Goal: Task Accomplishment & Management: Use online tool/utility

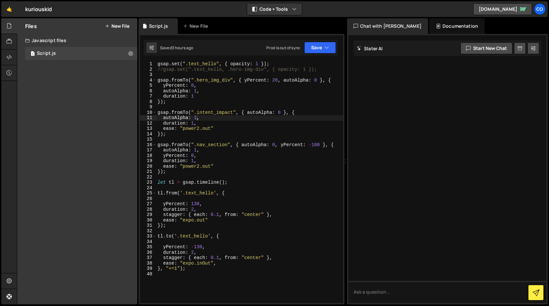
click at [247, 111] on div "gsap . set ( ".text_hello" , { opacity : 1 }) ; //gsap.set(".text_hello, .hero-…" at bounding box center [249, 187] width 187 height 253
type textarea "gsap.fromTo(".intent_impact", { width:'100%', autoAlpha: 0 }, {"
drag, startPoint x: 287, startPoint y: 112, endPoint x: 246, endPoint y: 112, distance: 40.5
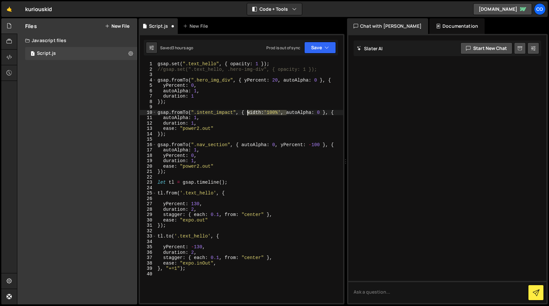
click at [246, 112] on div "gsap . set ( ".text_hello" , { opacity : 1 }) ; //gsap.set(".text_hello, .hero-…" at bounding box center [249, 187] width 187 height 253
click at [273, 110] on div "gsap . set ( ".text_hello" , { opacity : 1 }) ; //gsap.set(".text_hello, .hero-…" at bounding box center [249, 187] width 187 height 253
click at [273, 113] on div "gsap . set ( ".text_hello" , { opacity : 1 }) ; //gsap.set(".text_hello, .hero-…" at bounding box center [249, 187] width 187 height 253
type textarea "gsap.fromTo(".intent_impact", { width:'0%', autoAlpha: 0 }, {"
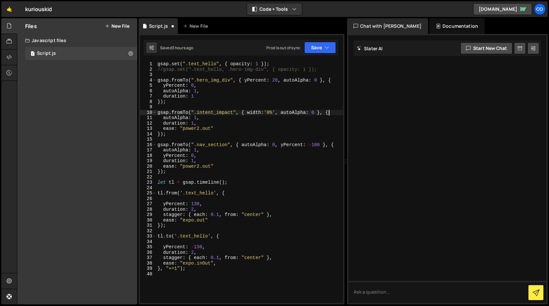
click at [333, 113] on div "gsap . set ( ".text_hello" , { opacity : 1 }) ; //gsap.set(".text_hello, .hero-…" at bounding box center [249, 187] width 187 height 253
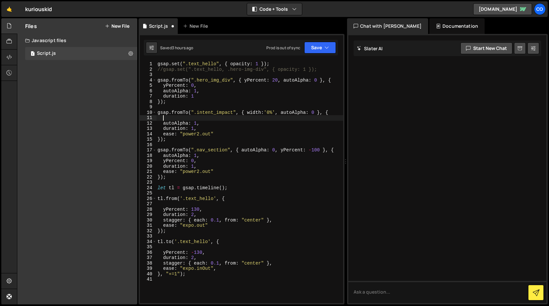
paste textarea "width:'100%',"
click at [324, 46] on button "Save" at bounding box center [320, 48] width 32 height 12
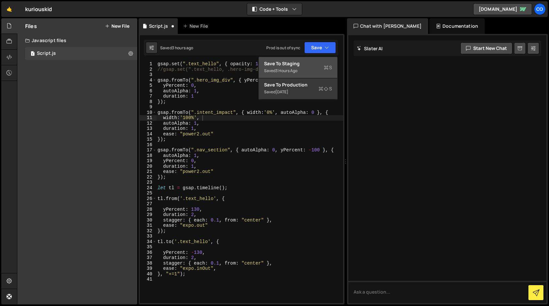
click at [310, 66] on div "Save to Staging S" at bounding box center [298, 63] width 68 height 7
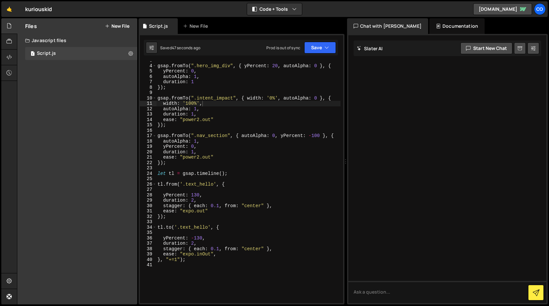
scroll to position [14, 0]
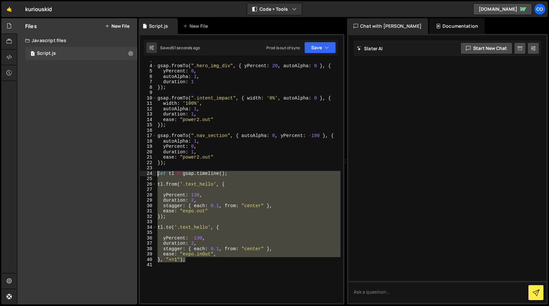
drag, startPoint x: 191, startPoint y: 261, endPoint x: 148, endPoint y: 174, distance: 97.0
click at [148, 174] on div "}, "+=1"); 3 4 5 6 7 8 9 10 11 12 13 14 15 16 17 18 19 20 21 22 23 24 25 26 27 …" at bounding box center [241, 182] width 203 height 242
click at [200, 260] on div "gsap . fromTo ( ".hero_img_div" , { yPercent : 20 , autoAlpha : 0 } , { yPercen…" at bounding box center [248, 182] width 184 height 242
type textarea "}, "+=1");"
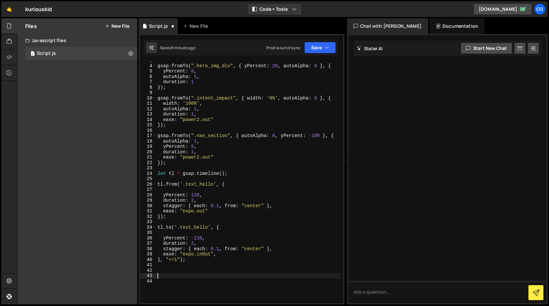
paste textarea "}, "+=1");"
type textarea "}, "+=1");"
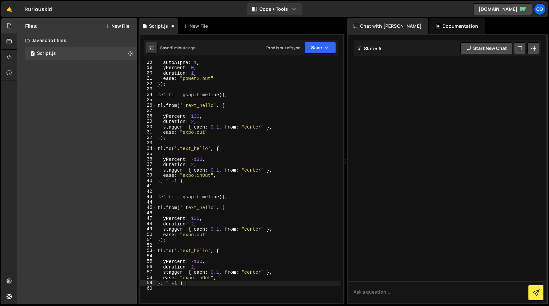
scroll to position [92, 0]
click at [164, 190] on div "autoAlpha : 1 , yPercent : 0 , duration : 1 , ease : "power2.out" }) ; let tl =…" at bounding box center [248, 187] width 184 height 253
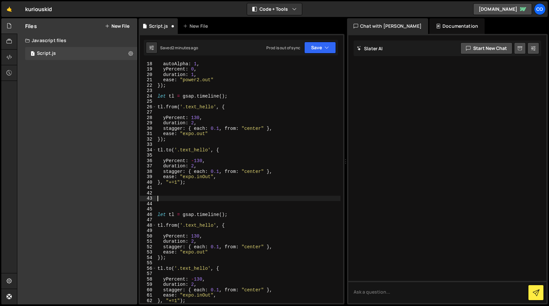
click at [174, 213] on div "autoAlpha : 1 , yPercent : 0 , duration : 1 , ease : "power2.out" }) ; let tl =…" at bounding box center [248, 187] width 184 height 253
click at [178, 216] on div "autoAlpha : 1 , yPercent : 0 , duration : 1 , ease : "power2.out" }) ; let tl =…" at bounding box center [248, 187] width 184 height 253
click at [177, 214] on div "autoAlpha : 1 , yPercent : 0 , duration : 1 , ease : "power2.out" }) ; let tl =…" at bounding box center [248, 187] width 184 height 253
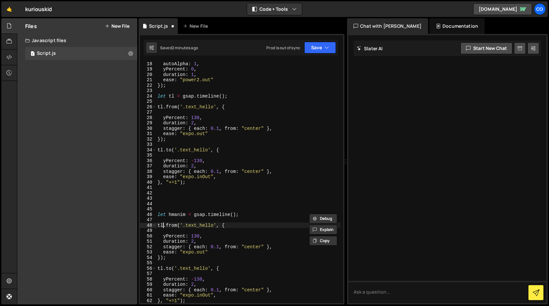
click at [163, 225] on div "autoAlpha : 1 , yPercent : 0 , duration : 1 , ease : "power2.out" }) ; let tl =…" at bounding box center [248, 187] width 184 height 253
paste textarea "hmanim"
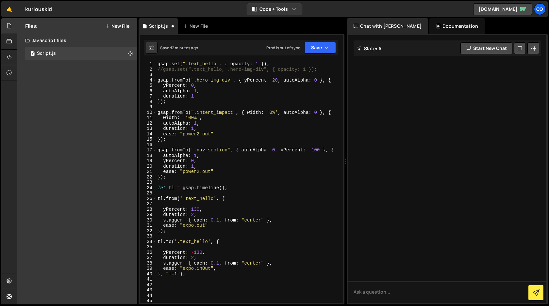
scroll to position [0, 0]
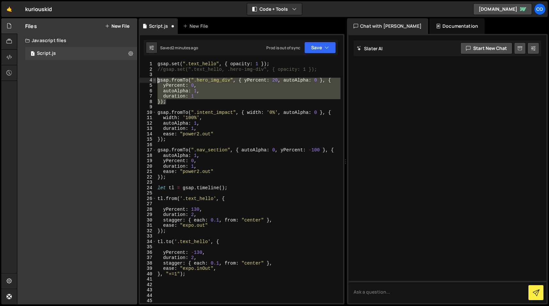
drag, startPoint x: 170, startPoint y: 103, endPoint x: 154, endPoint y: 81, distance: 26.9
click at [154, 81] on div "hmanim.from('.text_hello', { 1 2 3 4 5 6 7 8 9 10 11 12 13 14 15 16 17 18 19 20…" at bounding box center [241, 182] width 203 height 242
type textarea "gsap.fromTo(".hero_img_div", { yPercent: 20, autoAlpha: 0 }, { yPercent: 0,"
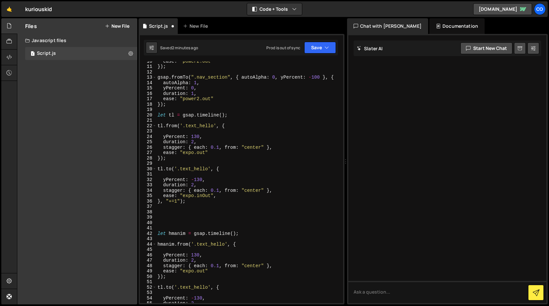
scroll to position [69, 0]
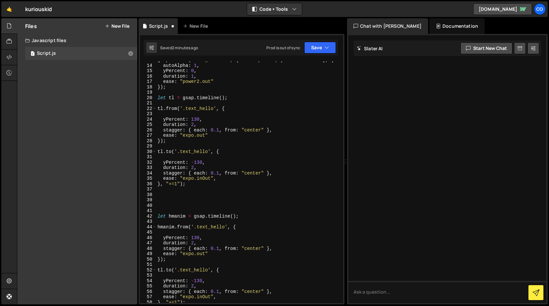
click at [197, 205] on div "gsap . fromTo ( ".nav_section" , { autoAlpha : 0 , yPercent : - 100 } , { autoA…" at bounding box center [248, 183] width 184 height 253
paste textarea "});"
type textarea "});"
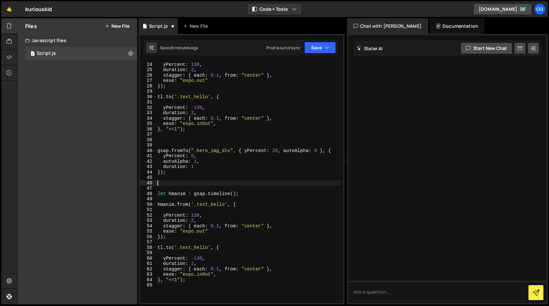
scroll to position [124, 0]
drag, startPoint x: 230, startPoint y: 150, endPoint x: 194, endPoint y: 151, distance: 36.3
click at [194, 151] on div "yPercent : 130 , duration : 2 , stagger : { each : 0.1 , from : "center" } , ea…" at bounding box center [248, 187] width 184 height 253
click at [224, 203] on div "yPercent : 130 , duration : 2 , stagger : { each : 0.1 , from : "center" } , ea…" at bounding box center [248, 187] width 184 height 253
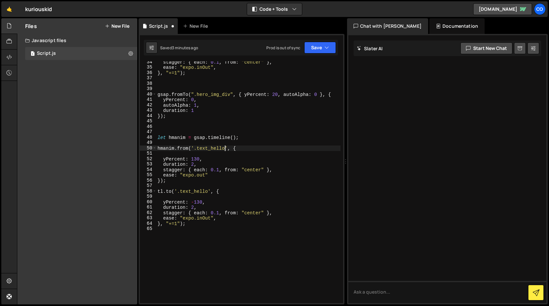
scroll to position [180, 0]
paste textarea "hero_img_div"
click at [195, 159] on div "stagger : { each : 0.1 , from : "center" } , ease : "expo.inOut" , } , "+=1" ) …" at bounding box center [248, 185] width 184 height 253
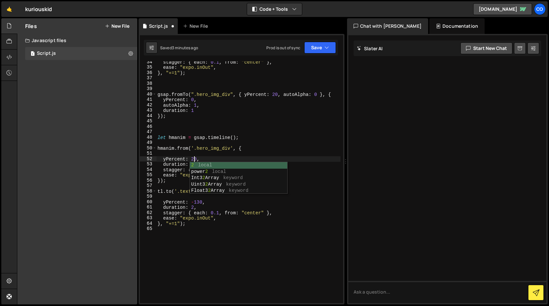
scroll to position [0, 2]
click at [215, 159] on div "stagger : { each : 0.1 , from : "center" } , ease : "expo.inOut" , } , "+=1" ) …" at bounding box center [248, 185] width 184 height 253
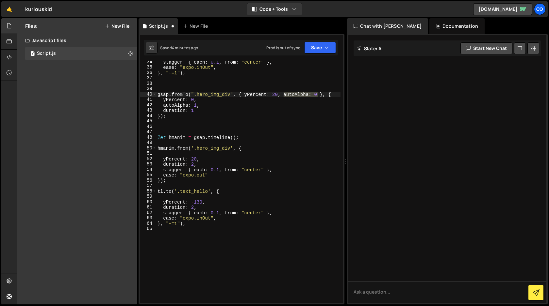
drag, startPoint x: 317, startPoint y: 95, endPoint x: 284, endPoint y: 95, distance: 34.0
click at [284, 95] on div "stagger : { each : 0.1 , from : "center" } , ease : "expo.inOut" , } , "+=1" ) …" at bounding box center [248, 185] width 184 height 253
click at [218, 162] on div "stagger : { each : 0.1 , from : "center" } , ease : "expo.inOut" , } , "+=1" ) …" at bounding box center [248, 185] width 184 height 253
click at [162, 159] on div "stagger : { each : 0.1 , from : "center" } , ease : "expo.inOut" , } , "+=1" ) …" at bounding box center [248, 185] width 184 height 253
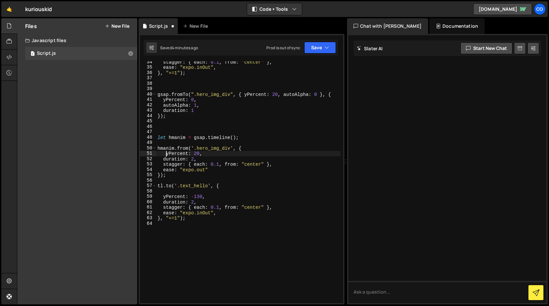
scroll to position [0, 0]
click at [201, 160] on div "stagger : { each : 0.1 , from : "center" } , ease : "expo.inOut" , } , "+=1" ) …" at bounding box center [248, 185] width 184 height 253
drag, startPoint x: 201, startPoint y: 160, endPoint x: 163, endPoint y: 161, distance: 37.6
click at [163, 161] on div "stagger : { each : 0.1 , from : "center" } , ease : "expo.inOut" , } , "+=1" ) …" at bounding box center [248, 185] width 184 height 253
paste textarea "autoAlpha: 0"
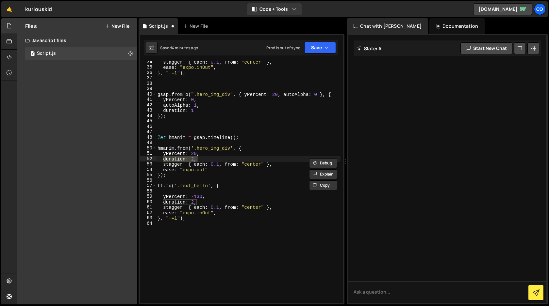
paste textarea "autoAlpha: 0"
drag, startPoint x: 163, startPoint y: 165, endPoint x: 274, endPoint y: 165, distance: 111.1
click at [274, 165] on div "stagger : { each : 0.1 , from : "center" } , ease : "expo.inOut" , } , "+=1" ) …" at bounding box center [248, 185] width 184 height 253
type textarea "stagger: { each: 0.1, from: "center" },"
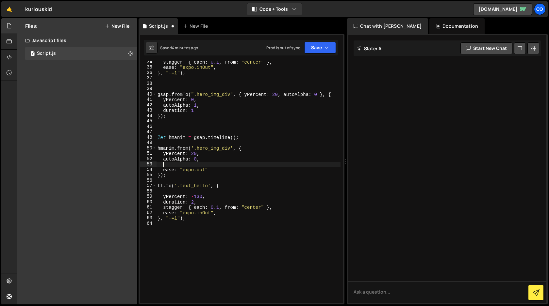
scroll to position [0, 0]
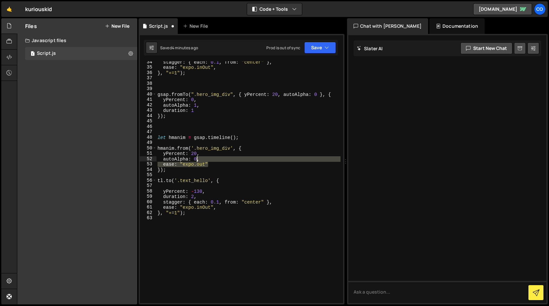
drag, startPoint x: 216, startPoint y: 165, endPoint x: 196, endPoint y: 159, distance: 20.7
click at [196, 159] on div "stagger : { each : 0.1 , from : "center" } , ease : "expo.inOut" , } , "+=1" ) …" at bounding box center [248, 185] width 184 height 253
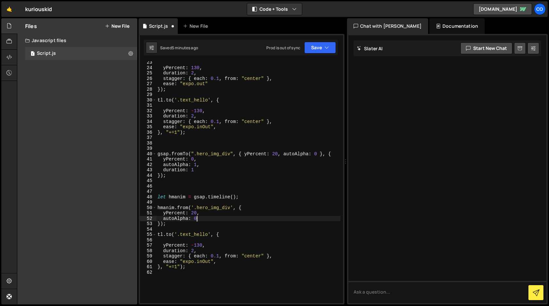
scroll to position [122, 0]
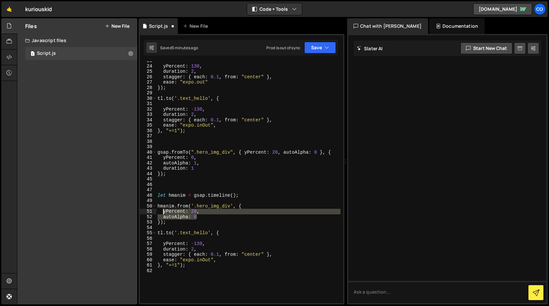
drag, startPoint x: 200, startPoint y: 217, endPoint x: 162, endPoint y: 213, distance: 37.8
click at [162, 213] on div "yPercent : 130 , duration : 2 , stagger : { each : 0.1 , from : "center" } , ea…" at bounding box center [248, 184] width 184 height 253
click at [163, 244] on div "yPercent : 130 , duration : 2 , stagger : { each : 0.1 , from : "center" } , ea…" at bounding box center [248, 184] width 184 height 253
paste textarea "autoAlpha: 0"
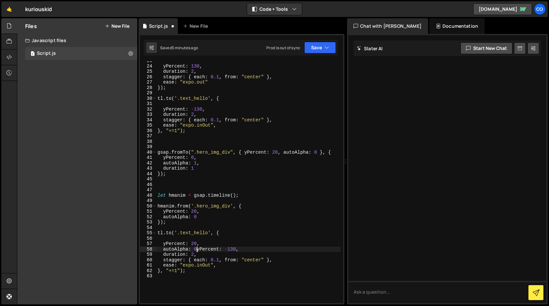
type textarea "yPercent: -130,"
drag, startPoint x: 207, startPoint y: 254, endPoint x: 163, endPoint y: 255, distance: 44.1
click at [163, 255] on div "yPercent : 130 , duration : 2 , stagger : { each : 0.1 , from : "center" } , ea…" at bounding box center [248, 184] width 184 height 253
click at [196, 250] on div "yPercent : 130 , duration : 2 , stagger : { each : 0.1 , from : "center" } , ea…" at bounding box center [248, 184] width 184 height 253
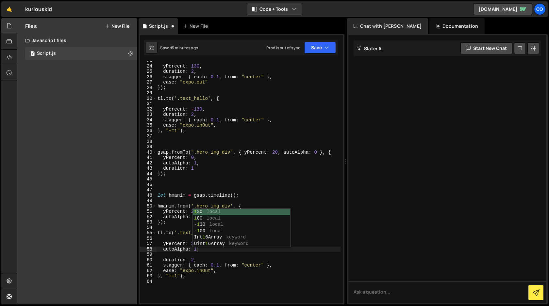
scroll to position [0, 3]
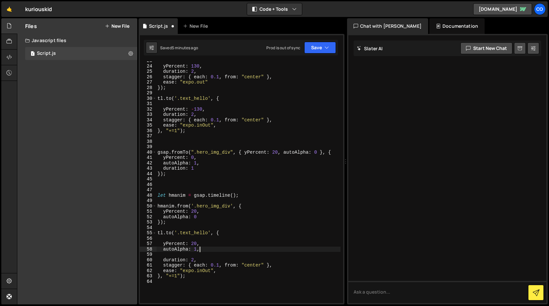
click at [194, 244] on div "yPercent : 130 , duration : 2 , stagger : { each : 0.1 , from : "center" } , ea…" at bounding box center [248, 184] width 184 height 253
click at [206, 251] on div "yPercent : 130 , duration : 2 , stagger : { each : 0.1 , from : "center" } , ea…" at bounding box center [248, 184] width 184 height 253
click at [164, 260] on div "yPercent : 130 , duration : 2 , stagger : { each : 0.1 , from : "center" } , ea…" at bounding box center [248, 184] width 184 height 253
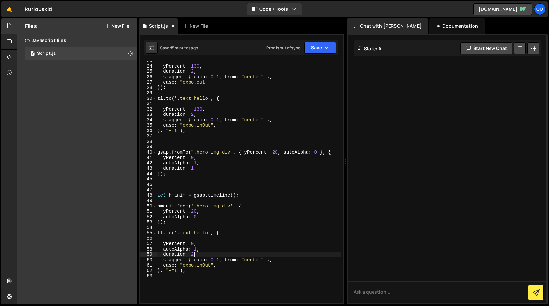
click at [194, 254] on div "yPercent : 130 , duration : 2 , stagger : { each : 0.1 , from : "center" } , ea…" at bounding box center [248, 184] width 184 height 253
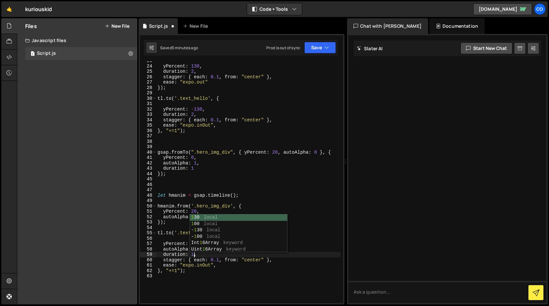
scroll to position [0, 2]
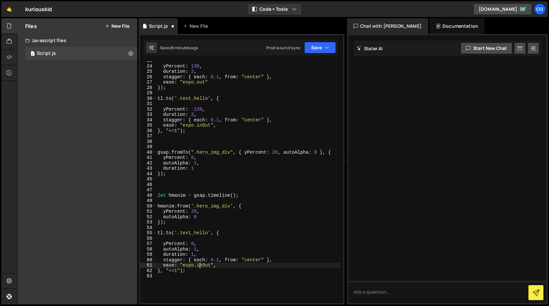
click at [201, 264] on div "yPercent : 130 , duration : 2 , stagger : { each : 0.1 , from : "center" } , ea…" at bounding box center [248, 184] width 184 height 253
drag, startPoint x: 163, startPoint y: 261, endPoint x: 274, endPoint y: 260, distance: 111.1
click at [274, 260] on div "yPercent : 130 , duration : 2 , stagger : { each : 0.1 , from : "center" } , ea…" at bounding box center [248, 184] width 184 height 253
type textarea "stagger: { each: 0.1, from: "center" },"
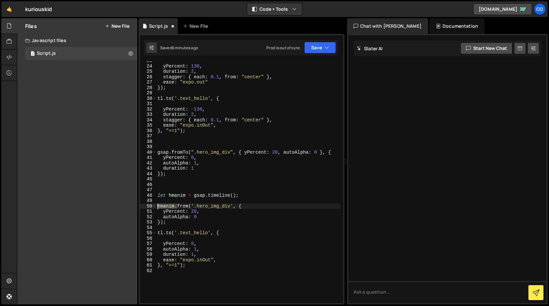
drag, startPoint x: 177, startPoint y: 206, endPoint x: 157, endPoint y: 206, distance: 19.9
click at [157, 206] on div "yPercent : 130 , duration : 2 , stagger : { each : 0.1 , from : "center" } , ea…" at bounding box center [248, 184] width 184 height 253
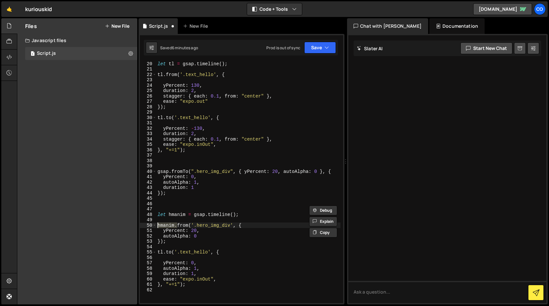
scroll to position [103, 0]
click at [160, 253] on div "let tl = gsap . timeline ( ) ; tl . from ( '.text_hello' , { yPercent : 130 , d…" at bounding box center [248, 187] width 184 height 253
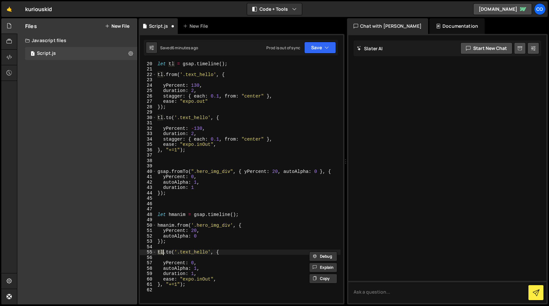
paste textarea "hmanim."
click at [223, 279] on div "let tl = gsap . timeline ( ) ; tl . from ( '.text_hello' , { yPercent : 130 , d…" at bounding box center [248, 187] width 184 height 253
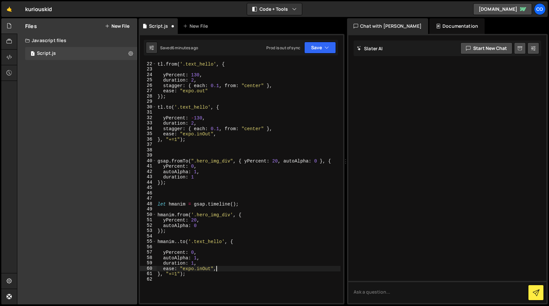
scroll to position [113, 0]
click at [210, 274] on div "tl . from ( '.text_hello' , { yPercent : 130 , duration : 2 , stagger : { each …" at bounding box center [248, 187] width 184 height 253
type textarea "}, "+=1");"
click at [157, 243] on div "tl . from ( '.text_hello' , { yPercent : 130 , duration : 2 , stagger : { each …" at bounding box center [248, 187] width 184 height 253
type textarea "hmanim..to('.text_hello', {"
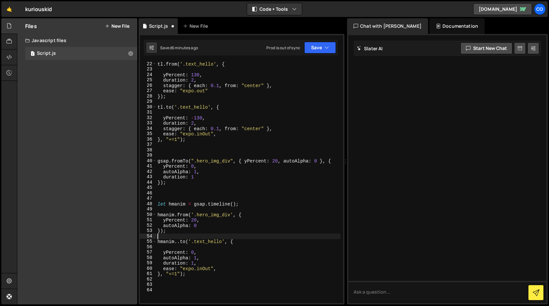
click at [187, 287] on div "tl . from ( '.text_hello' , { yPercent : 130 , duration : 2 , stagger : { each …" at bounding box center [248, 187] width 184 height 253
click at [183, 288] on div "tl . from ( '.text_hello' , { yPercent : 130 , duration : 2 , stagger : { each …" at bounding box center [248, 187] width 184 height 253
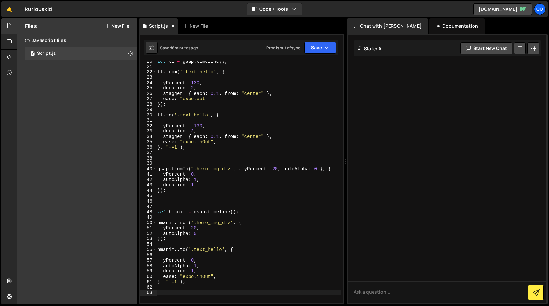
scroll to position [105, 0]
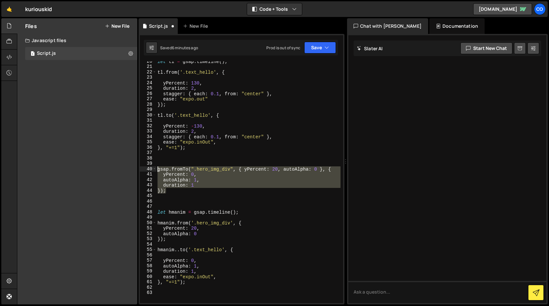
drag, startPoint x: 167, startPoint y: 191, endPoint x: 150, endPoint y: 169, distance: 28.2
click at [150, 169] on div "20 21 22 23 24 25 26 27 28 29 30 31 32 33 34 35 36 37 38 39 40 41 42 43 44 45 4…" at bounding box center [241, 182] width 203 height 242
type textarea "gsap.fromTo(".hero_img_div", { yPercent: 20, autoAlpha: 0 }, { yPercent: 0,"
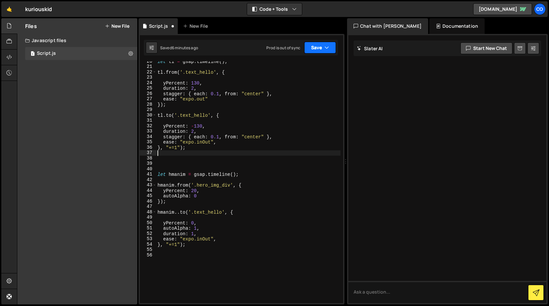
click at [323, 48] on button "Save" at bounding box center [320, 48] width 32 height 12
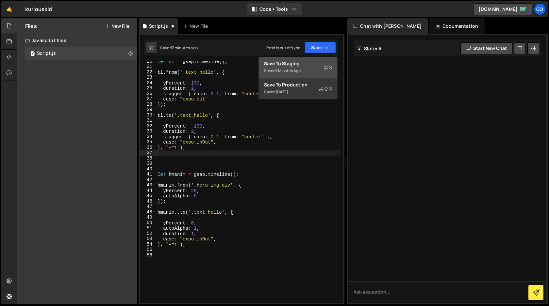
click at [307, 65] on div "Save to Staging S" at bounding box center [298, 63] width 68 height 7
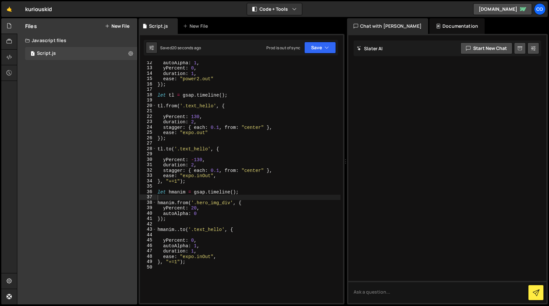
scroll to position [48, 0]
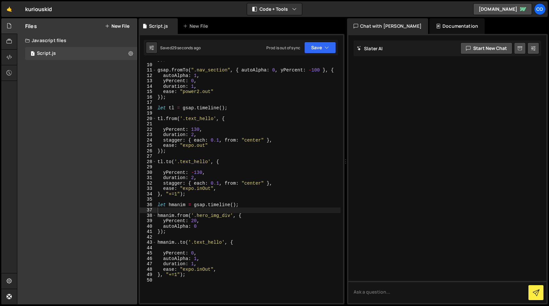
click at [195, 195] on div "}) ; gsap . fromTo ( ".nav_section" , { autoAlpha : 0 , yPercent : - 100 } , { …" at bounding box center [248, 183] width 184 height 253
drag, startPoint x: 232, startPoint y: 214, endPoint x: 194, endPoint y: 214, distance: 37.9
click at [194, 214] on div "}) ; gsap . fromTo ( ".nav_section" , { autoAlpha : 0 , yPercent : - 100 } , { …" at bounding box center [248, 183] width 184 height 253
drag, startPoint x: 225, startPoint y: 243, endPoint x: 192, endPoint y: 245, distance: 32.4
click at [192, 245] on div "}) ; gsap . fromTo ( ".nav_section" , { autoAlpha : 0 , yPercent : - 100 } , { …" at bounding box center [248, 183] width 184 height 253
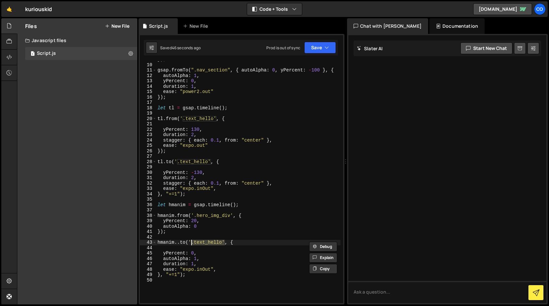
paste textarea "hero_img_div"
click at [324, 50] on button "Save" at bounding box center [320, 48] width 32 height 12
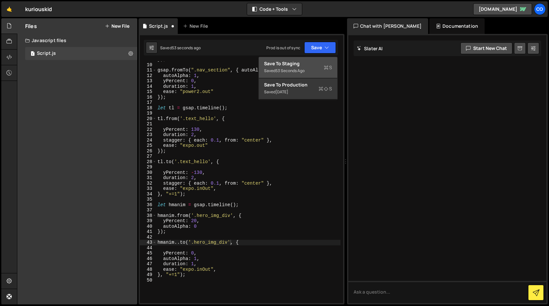
click at [304, 65] on div "Save to Staging S" at bounding box center [298, 63] width 68 height 7
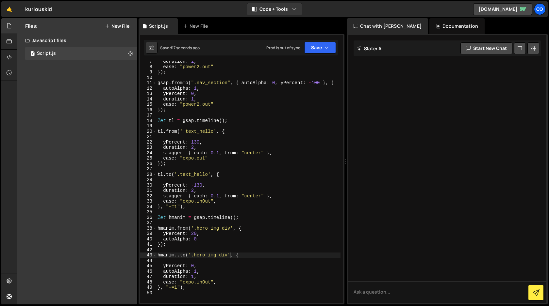
scroll to position [35, 0]
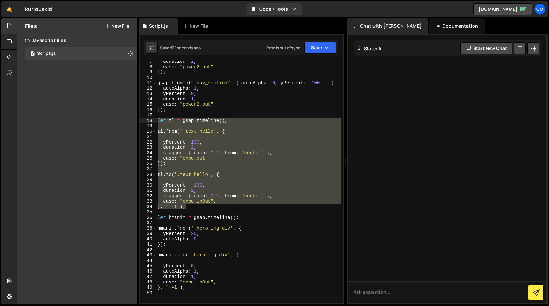
drag, startPoint x: 189, startPoint y: 207, endPoint x: 147, endPoint y: 122, distance: 94.8
click at [147, 122] on div "}, "+=1"); 7 8 9 10 11 12 13 14 15 16 17 18 19 20 21 22 23 24 25 26 27 28 29 30…" at bounding box center [241, 182] width 203 height 242
type textarea "let tl = gsap.timeline();"
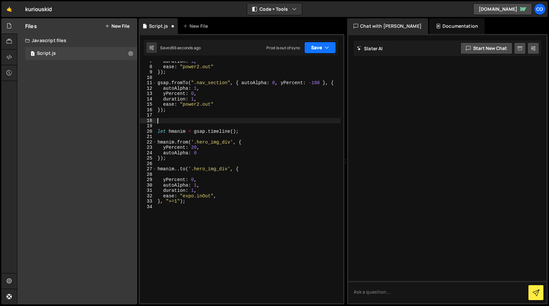
click at [321, 48] on button "Save" at bounding box center [320, 48] width 32 height 12
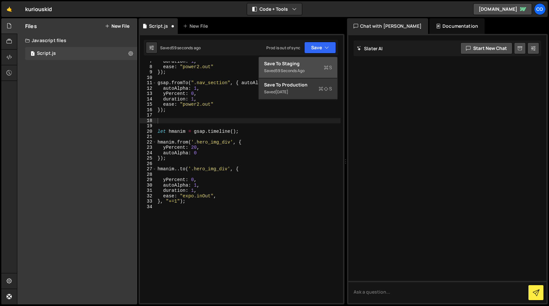
click at [296, 70] on div "59 seconds ago" at bounding box center [289, 71] width 29 height 6
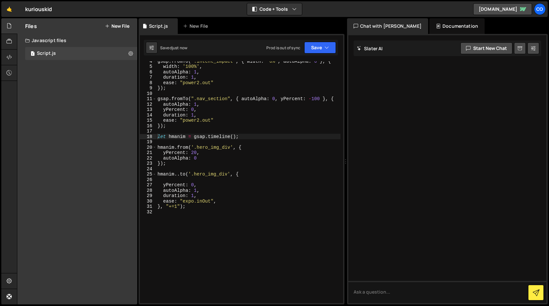
scroll to position [0, 0]
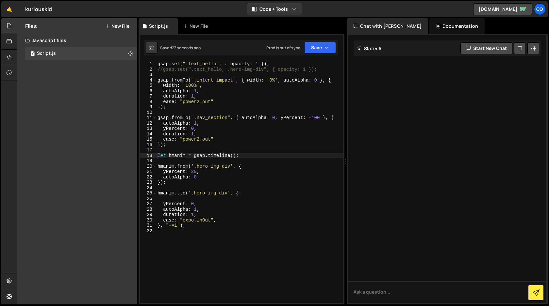
click at [194, 166] on div "gsap . set ( ".text_hello" , { opacity : 1 }) ; //gsap.set(".text_hello, .hero-…" at bounding box center [249, 187] width 187 height 253
type textarea "});"
type textarea "hmanim..to(".hero_img_div", {"
click at [326, 47] on icon "button" at bounding box center [326, 47] width 5 height 7
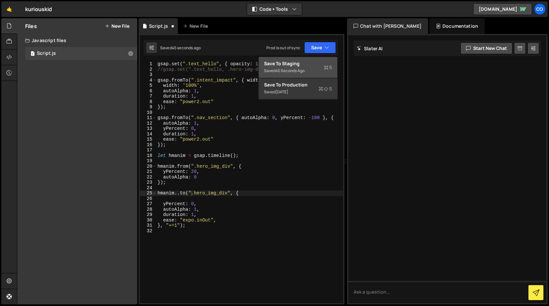
click at [313, 65] on div "Save to Staging S" at bounding box center [298, 63] width 68 height 7
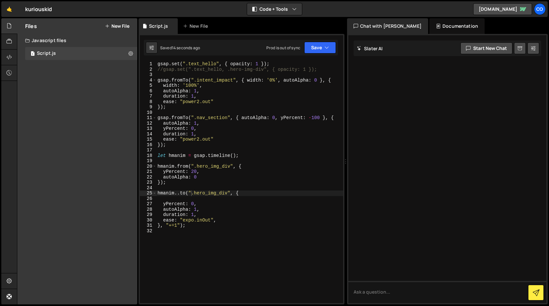
scroll to position [0, 0]
click at [241, 240] on div "gsap . set ( ".text_hello" , { opacity : 1 }) ; //gsap.set(".text_hello, .hero-…" at bounding box center [249, 187] width 187 height 253
click at [182, 193] on div "gsap . set ( ".text_hello" , { opacity : 1 }) ; //gsap.set(".text_hello, .hero-…" at bounding box center [249, 187] width 187 height 253
click at [329, 51] on icon "button" at bounding box center [326, 47] width 5 height 7
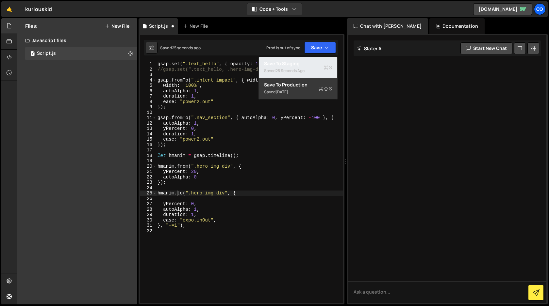
click at [314, 68] on div "Saved 25 seconds ago" at bounding box center [298, 71] width 68 height 8
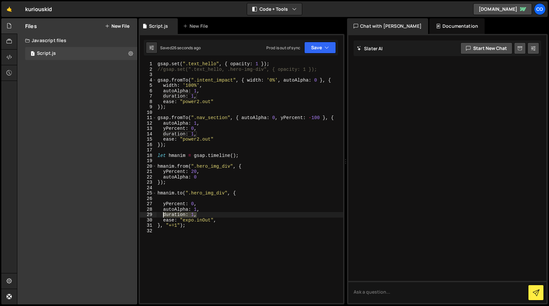
drag, startPoint x: 198, startPoint y: 217, endPoint x: 162, endPoint y: 216, distance: 35.6
click at [162, 216] on div "gsap . set ( ".text_hello" , { opacity : 1 }) ; //gsap.set(".text_hello, .hero-…" at bounding box center [249, 187] width 187 height 253
click at [202, 179] on div "gsap . set ( ".text_hello" , { opacity : 1 }) ; //gsap.set(".text_hello, .hero-…" at bounding box center [249, 187] width 187 height 253
type textarea "autoAlpha: 0,"
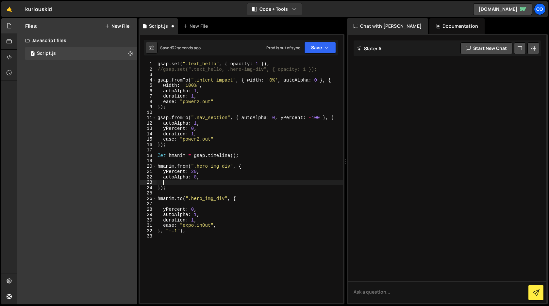
paste textarea "duration: 1,"
click at [326, 48] on icon "button" at bounding box center [326, 47] width 5 height 7
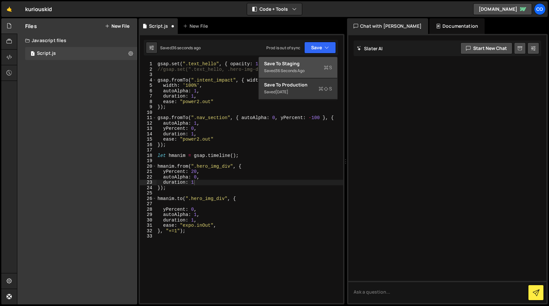
click at [311, 64] on div "Save to Staging S" at bounding box center [298, 63] width 68 height 7
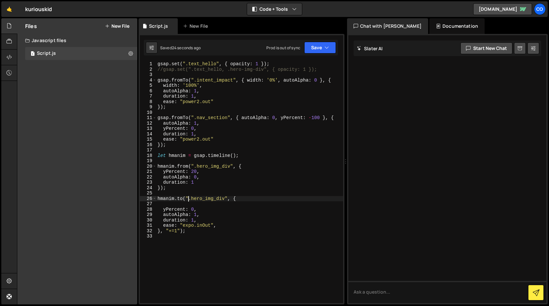
click at [189, 199] on div "gsap . set ( ".text_hello" , { opacity : 1 }) ; //gsap.set(".text_hello, .hero-…" at bounding box center [249, 187] width 187 height 253
type textarea "[DOMAIN_NAME]('.hero_img_div', {"
type textarea "hmanim.from(".hero_img_div", {"
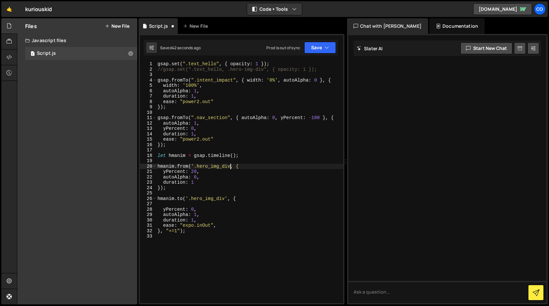
scroll to position [0, 5]
click at [201, 183] on div "gsap . set ( ".text_hello" , { opacity : 1 }) ; //gsap.set(".text_hello, .hero-…" at bounding box center [249, 187] width 187 height 253
click at [320, 51] on button "Save" at bounding box center [320, 48] width 32 height 12
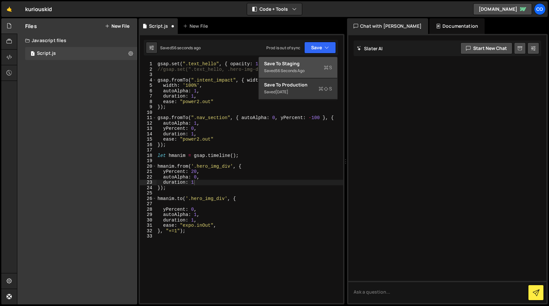
click at [308, 64] on div "Save to Staging S" at bounding box center [298, 63] width 68 height 7
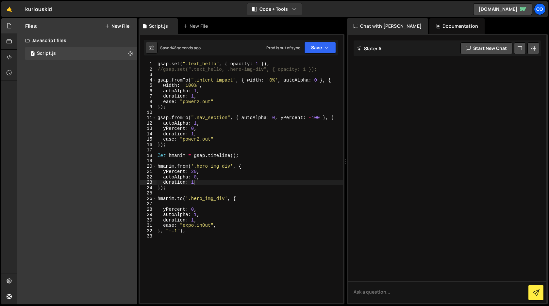
scroll to position [0, 2]
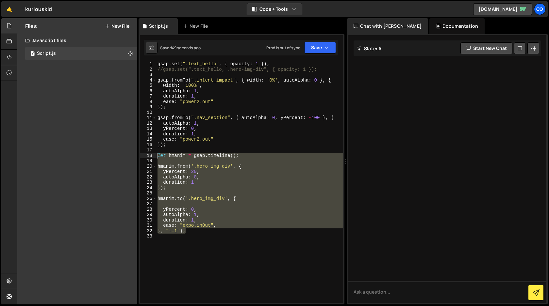
drag, startPoint x: 199, startPoint y: 232, endPoint x: 156, endPoint y: 155, distance: 87.7
click at [156, 155] on div "}, "+=1"); 1 2 3 4 5 6 7 8 9 10 11 12 13 14 15 16 17 18 19 20 21 22 23 24 25 26…" at bounding box center [241, 182] width 203 height 242
type textarea "let hmanim = gsap.timeline();"
click at [216, 254] on div "gsap . set ( ".text_hello" , { opacity : 1 }) ; //gsap.set(".text_hello, .hero-…" at bounding box center [249, 187] width 187 height 253
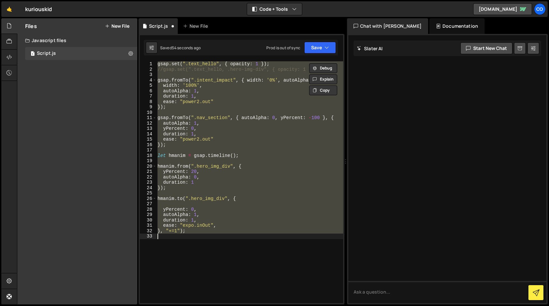
type textarea "duration: 1,"
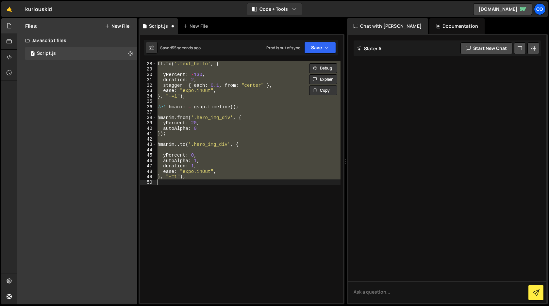
type textarea "hmanim..to('.text_hello', {"
type textarea "duration: 1 });"
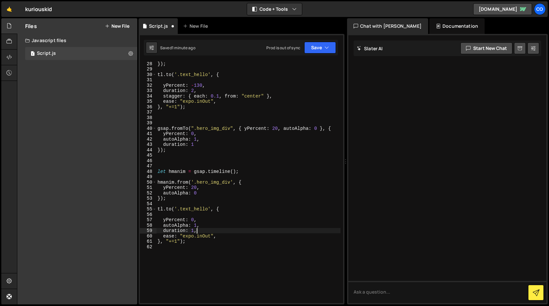
type textarea "hmanim..to('.text_hello', {"
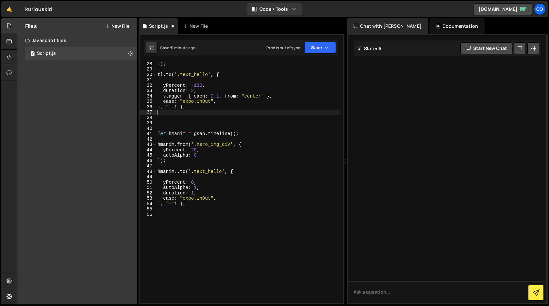
type textarea "}, "+=1");"
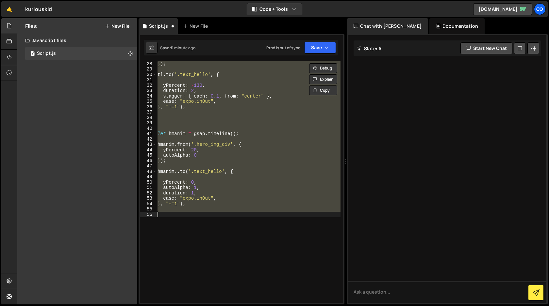
type textarea "duration: 1 });"
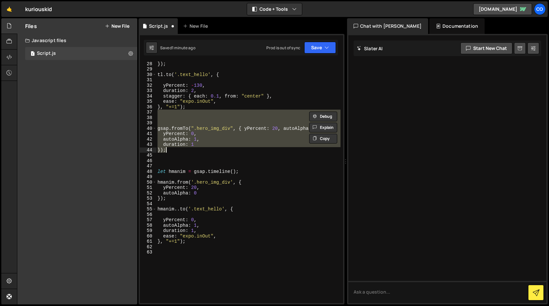
click at [228, 255] on div "}) ; tl . to ( '.text_hello' , { yPercent : - 130 , duration : 2 , stagger : { …" at bounding box center [248, 187] width 184 height 253
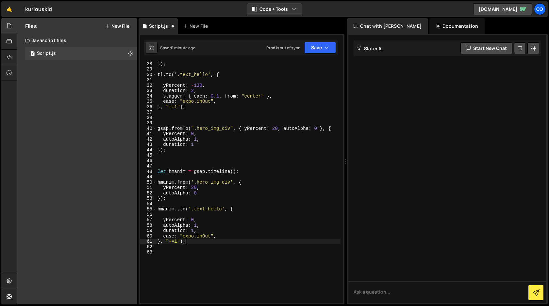
click at [195, 244] on div "}) ; tl . to ( '.text_hello' , { yPercent : - 130 , duration : 2 , stagger : { …" at bounding box center [248, 187] width 184 height 253
type textarea "}, "+=1");"
click at [176, 249] on div "}) ; tl . to ( '.text_hello' , { yPercent : - 130 , duration : 2 , stagger : { …" at bounding box center [248, 187] width 184 height 253
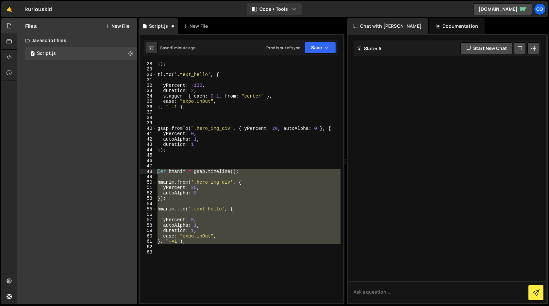
drag, startPoint x: 176, startPoint y: 249, endPoint x: 146, endPoint y: 171, distance: 83.5
click at [146, 171] on div "28 29 30 31 32 33 34 35 36 37 38 39 40 41 42 43 44 45 46 47 48 49 50 51 52 53 5…" at bounding box center [241, 182] width 203 height 242
paste textarea "}, "+=1");"
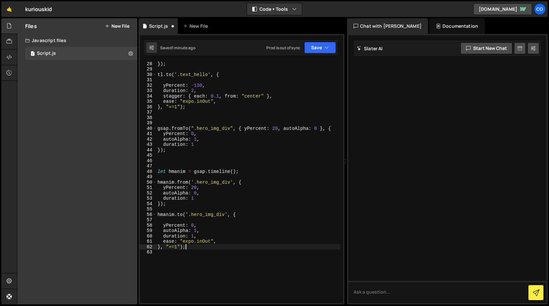
click at [189, 181] on div "}) ; tl . to ( '.text_hello' , { yPercent : - 130 , duration : 2 , stagger : { …" at bounding box center [248, 187] width 184 height 253
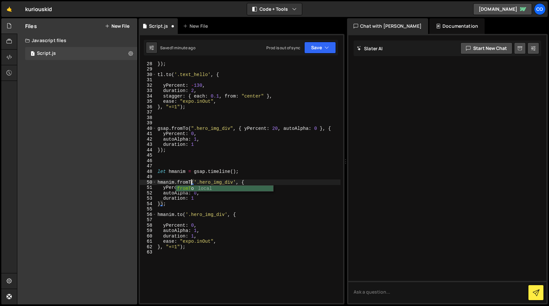
scroll to position [0, 2]
click at [189, 127] on div "}) ; tl . to ( '.text_hello' , { yPercent : - 130 , duration : 2 , stagger : { …" at bounding box center [248, 187] width 184 height 253
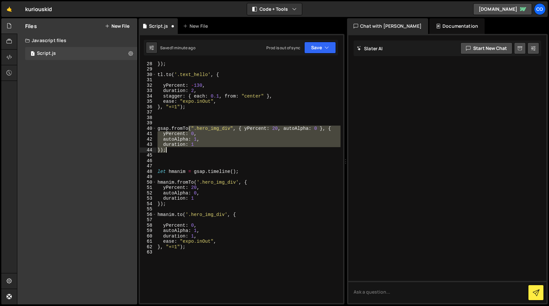
drag, startPoint x: 189, startPoint y: 127, endPoint x: 189, endPoint y: 150, distance: 23.2
click at [189, 150] on div "}) ; tl . to ( '.text_hello' , { yPercent : - 130 , duration : 2 , stagger : { …" at bounding box center [248, 187] width 184 height 253
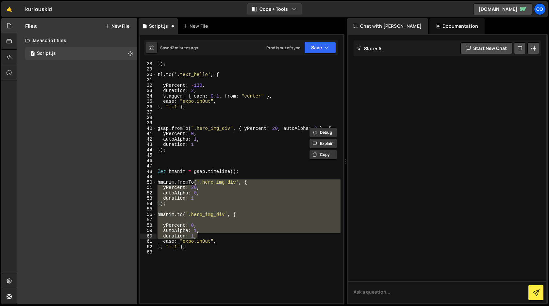
drag, startPoint x: 194, startPoint y: 181, endPoint x: 216, endPoint y: 238, distance: 61.2
click at [216, 238] on div "}) ; tl . to ( '.text_hello' , { yPercent : - 130 , duration : 2 , stagger : { …" at bounding box center [248, 187] width 184 height 253
paste textarea "});"
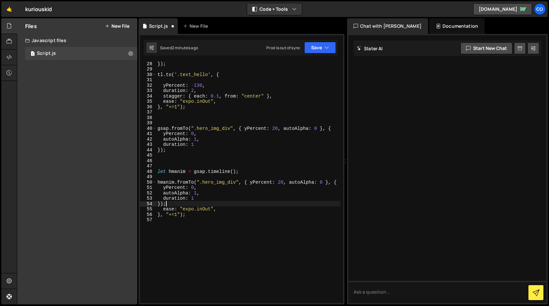
scroll to position [0, 0]
drag, startPoint x: 221, startPoint y: 208, endPoint x: 164, endPoint y: 209, distance: 57.8
click at [164, 209] on div "}) ; tl . to ( '.text_hello' , { yPercent : - 130 , duration : 2 , stagger : { …" at bounding box center [248, 187] width 184 height 253
type textarea "ease: "expo.inOut","
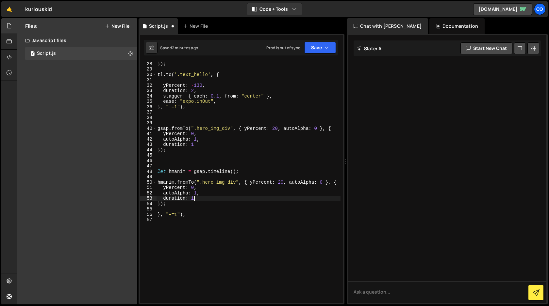
click at [204, 200] on div "}) ; tl . to ( '.text_hello' , { yPercent : - 130 , duration : 2 , stagger : { …" at bounding box center [248, 187] width 184 height 253
type textarea "duration: 1,"
paste textarea "ease: "expo.inOut","
drag, startPoint x: 193, startPoint y: 221, endPoint x: 166, endPoint y: 220, distance: 27.1
click at [166, 220] on div "}) ; tl . to ( '.text_hello' , { yPercent : - 130 , duration : 2 , stagger : { …" at bounding box center [248, 187] width 184 height 253
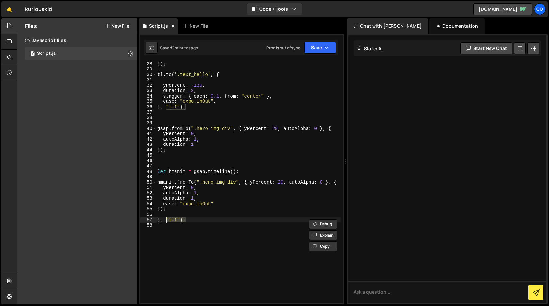
click at [160, 208] on div "}) ; tl . to ( '.text_hello' , { yPercent : - 130 , duration : 2 , stagger : { …" at bounding box center [248, 187] width 184 height 253
paste textarea ""+=1");"
click at [193, 218] on div "}) ; tl . to ( '.text_hello' , { yPercent : - 130 , duration : 2 , stagger : { …" at bounding box center [248, 187] width 184 height 253
type textarea "}, "+=1");"
drag, startPoint x: 193, startPoint y: 218, endPoint x: 153, endPoint y: 219, distance: 40.2
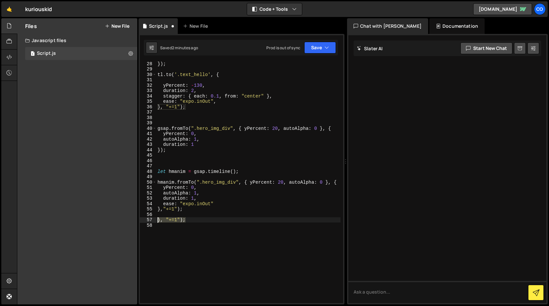
click at [153, 219] on div "}, "+=1"); 28 29 30 31 32 33 34 35 36 37 38 39 40 41 42 43 44 45 46 47 48 49 50…" at bounding box center [241, 182] width 203 height 242
click at [314, 48] on button "Save" at bounding box center [320, 48] width 32 height 12
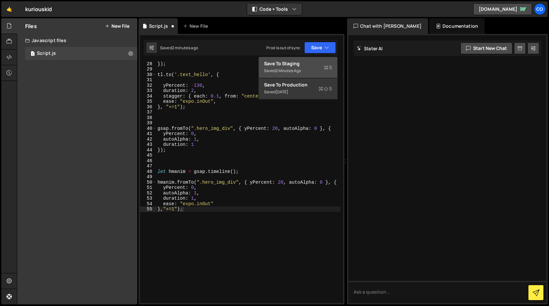
click at [308, 68] on div "Saved 2 minutes ago" at bounding box center [298, 71] width 68 height 8
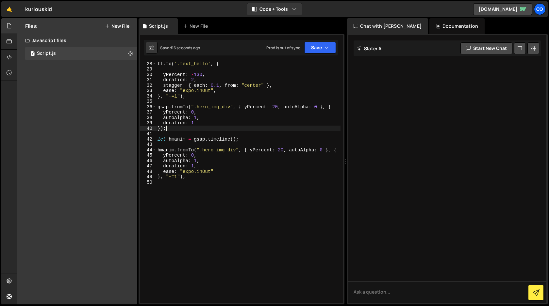
click at [192, 128] on div "tl . to ( '.text_hello' , { yPercent : - 130 , duration : 2 , stagger : { each …" at bounding box center [248, 187] width 184 height 253
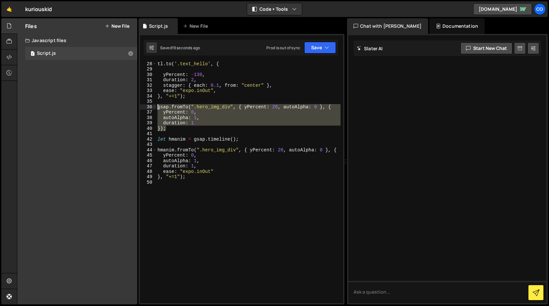
drag, startPoint x: 171, startPoint y: 128, endPoint x: 150, endPoint y: 108, distance: 29.4
click at [150, 108] on div "}); 28 29 30 31 32 33 34 35 36 37 38 39 40 41 42 43 44 45 46 47 48 49 50 tl . t…" at bounding box center [241, 182] width 203 height 242
type textarea "gsap.fromTo(".hero_img_div", { yPercent: 20, autoAlpha: 0 }, { yPercent: 0,"
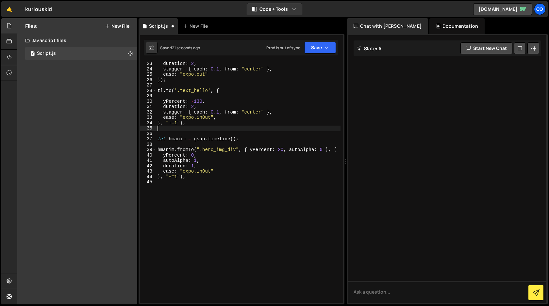
scroll to position [119, 0]
click at [316, 46] on button "Save" at bounding box center [320, 48] width 32 height 12
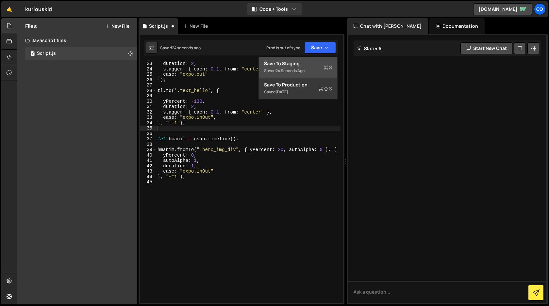
click at [305, 62] on div "Save to Staging S" at bounding box center [298, 63] width 68 height 7
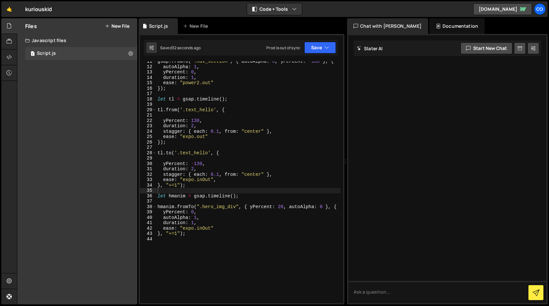
scroll to position [57, 0]
click at [186, 197] on div "gsap . fromTo ( ".nav_section" , { autoAlpha : 0 , yPercent : - 100 } , { autoA…" at bounding box center [248, 185] width 184 height 253
click at [172, 196] on div "gsap . fromTo ( ".nav_section" , { autoAlpha : 0 , yPercent : - 100 } , { autoA…" at bounding box center [248, 185] width 184 height 253
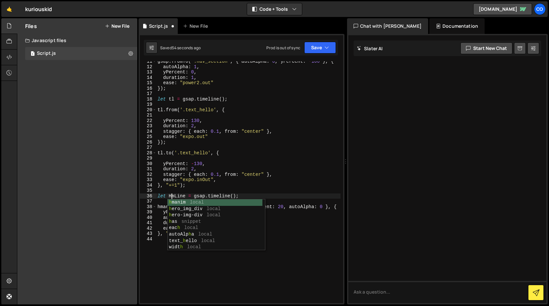
click at [177, 196] on div "gsap . fromTo ( ".nav_section" , { autoAlpha : 0 , yPercent : - 100 } , { autoA…" at bounding box center [248, 185] width 184 height 253
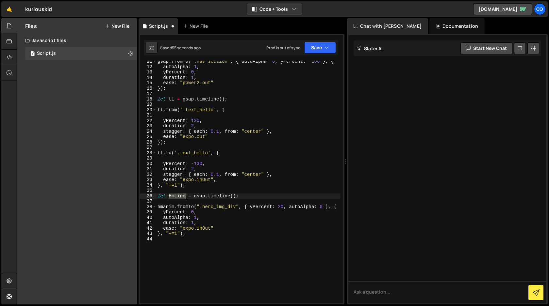
click at [177, 196] on div "gsap . fromTo ( ".nav_section" , { autoAlpha : 0 , yPercent : - 100 } , { autoA…" at bounding box center [248, 185] width 184 height 253
click at [161, 207] on div "gsap . fromTo ( ".nav_section" , { autoAlpha : 0 , yPercent : - 100 } , { autoA…" at bounding box center [248, 185] width 184 height 253
paste textarea "HmLine"
click at [173, 196] on div "gsap . fromTo ( ".nav_section" , { autoAlpha : 0 , yPercent : - 100 } , { autoA…" at bounding box center [248, 185] width 184 height 253
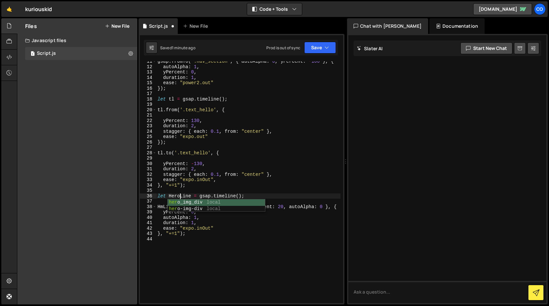
scroll to position [0, 1]
click at [180, 194] on div "gsap . fromTo ( ".nav_section" , { autoAlpha : 0 , yPercent : - 100 } , { autoA…" at bounding box center [248, 185] width 184 height 253
click at [166, 206] on div "gsap . fromTo ( ".nav_section" , { autoAlpha : 0 , yPercent : - 100 } , { autoA…" at bounding box center [248, 185] width 184 height 253
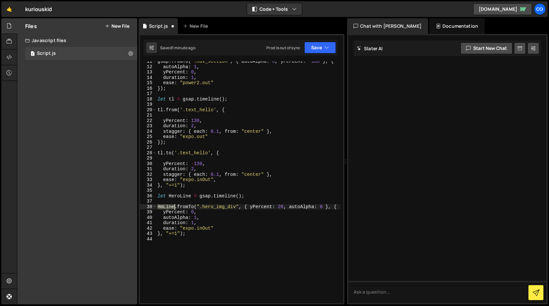
click at [166, 206] on div "gsap . fromTo ( ".nav_section" , { autoAlpha : 0 , yPercent : - 100 } , { autoA…" at bounding box center [248, 185] width 184 height 253
paste textarea "ero"
click at [220, 219] on div "gsap . fromTo ( ".nav_section" , { autoAlpha : 0 , yPercent : - 100 } , { autoA…" at bounding box center [248, 185] width 184 height 253
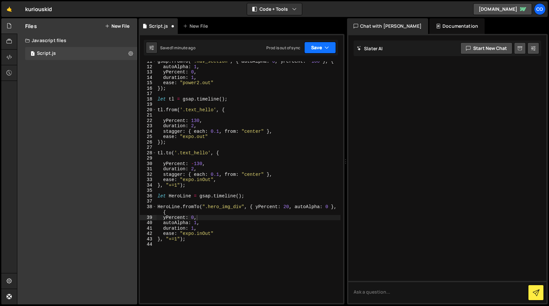
click at [321, 51] on button "Save" at bounding box center [320, 48] width 32 height 12
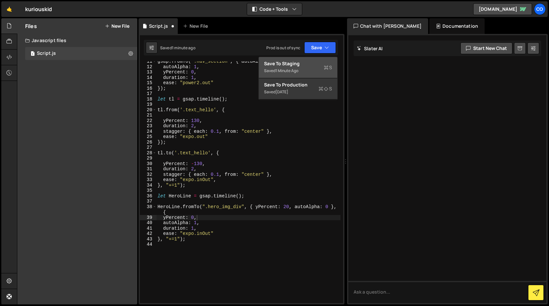
click at [306, 70] on div "Saved 1 minute ago" at bounding box center [298, 71] width 68 height 8
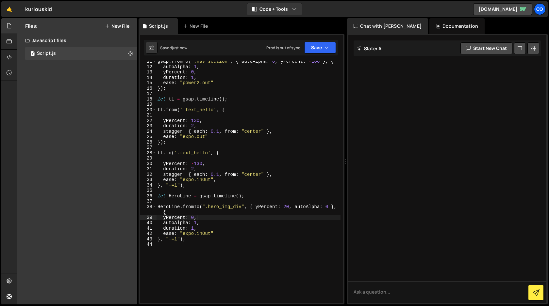
click at [163, 212] on div "gsap . fromTo ( ".nav_section" , { autoAlpha : 0 , yPercent : - 100 } , { autoA…" at bounding box center [248, 185] width 184 height 253
click at [315, 49] on button "Save" at bounding box center [320, 48] width 32 height 12
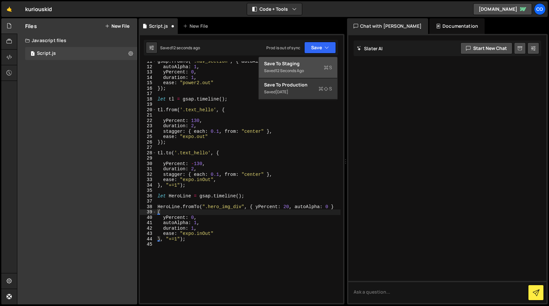
click at [309, 67] on div "Saved 12 seconds ago" at bounding box center [298, 71] width 68 height 8
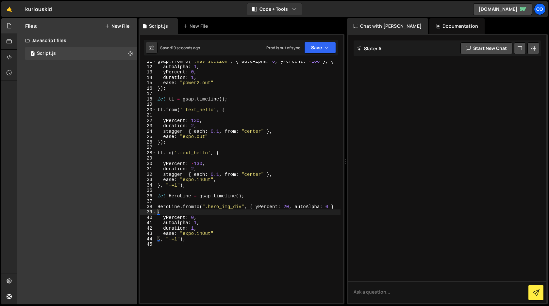
click at [245, 221] on div "gsap . fromTo ( ".nav_section" , { autoAlpha : 0 , yPercent : - 100 } , { autoA…" at bounding box center [248, 185] width 184 height 253
click at [171, 196] on div "gsap . fromTo ( ".nav_section" , { autoAlpha : 0 , yPercent : - 100 } , { autoA…" at bounding box center [248, 185] width 184 height 253
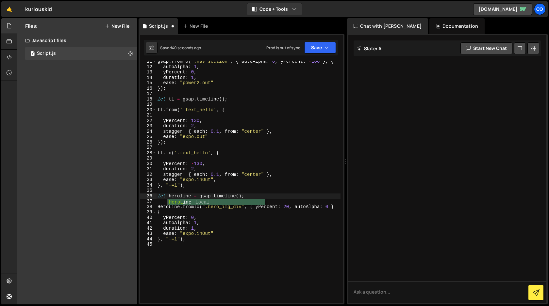
scroll to position [0, 2]
click at [174, 195] on div "gsap . fromTo ( ".nav_section" , { autoAlpha : 0 , yPercent : - 100 } , { autoA…" at bounding box center [248, 185] width 184 height 253
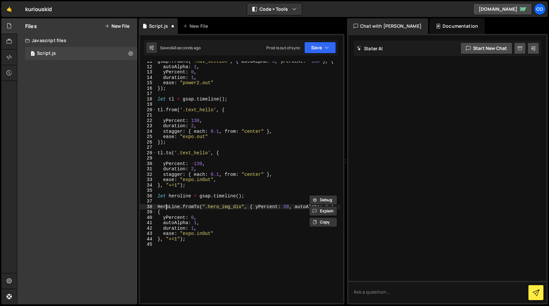
click at [166, 207] on div "gsap . fromTo ( ".nav_section" , { autoAlpha : 0 , yPercent : - 100 } , { autoA…" at bounding box center [248, 185] width 184 height 253
paste textarea "herol"
type textarea "heroline.fromTo(".hero_img_div", { yPercent: 20, autoAlpha: 0 }"
click at [323, 45] on button "Save" at bounding box center [320, 48] width 32 height 12
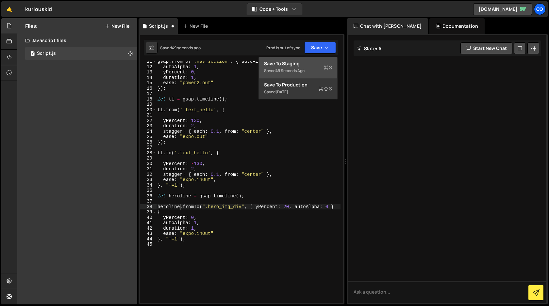
click at [318, 70] on div "Saved 49 seconds ago" at bounding box center [298, 71] width 68 height 8
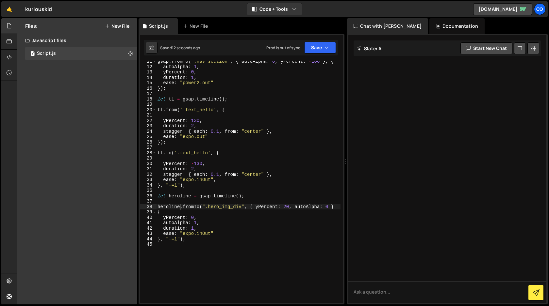
click at [273, 253] on div "gsap . fromTo ( ".nav_section" , { autoAlpha : 0 , yPercent : - 100 } , { autoA…" at bounding box center [248, 185] width 184 height 253
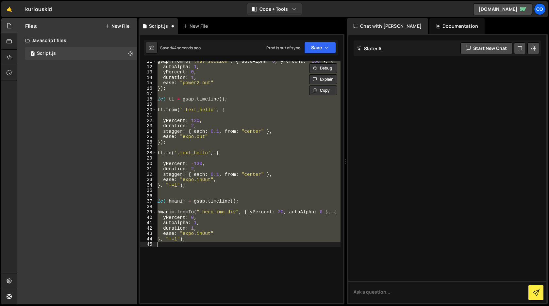
type textarea "duration: 1 });"
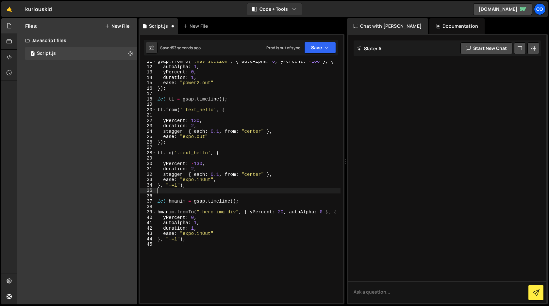
click at [177, 202] on div "gsap . fromTo ( ".nav_section" , { autoAlpha : 0 , yPercent : - 100 } , { autoA…" at bounding box center [248, 185] width 184 height 253
click at [174, 202] on div "gsap . fromTo ( ".nav_section" , { autoAlpha : 0 , yPercent : - 100 } , { autoA…" at bounding box center [248, 185] width 184 height 253
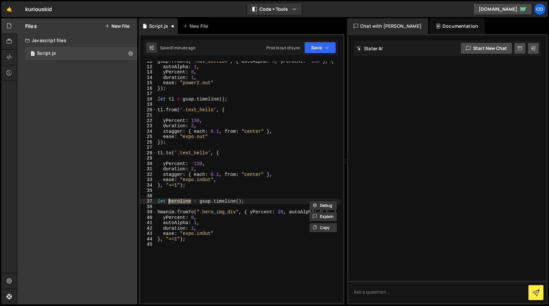
click at [165, 212] on div "gsap . fromTo ( ".nav_section" , { autoAlpha : 0 , yPercent : - 100 } , { autoA…" at bounding box center [248, 185] width 184 height 253
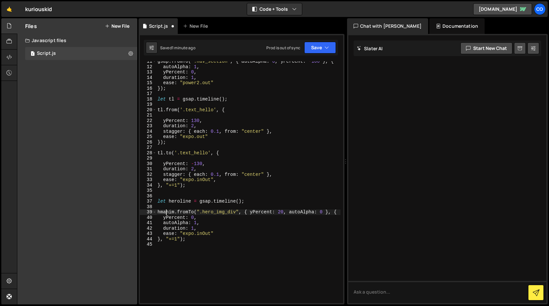
click at [165, 212] on div "gsap . fromTo ( ".nav_section" , { autoAlpha : 0 , yPercent : - 100 } , { autoA…" at bounding box center [248, 185] width 184 height 253
paste textarea "eroline"
click at [321, 51] on button "Save" at bounding box center [320, 48] width 32 height 12
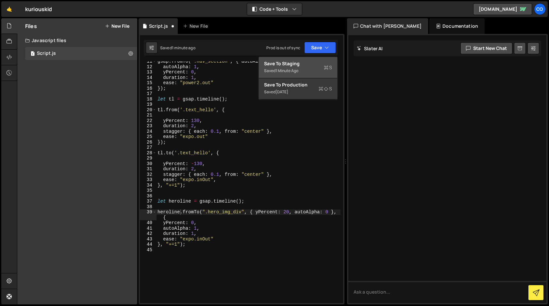
click at [312, 71] on div "Saved 1 minute ago" at bounding box center [298, 71] width 68 height 8
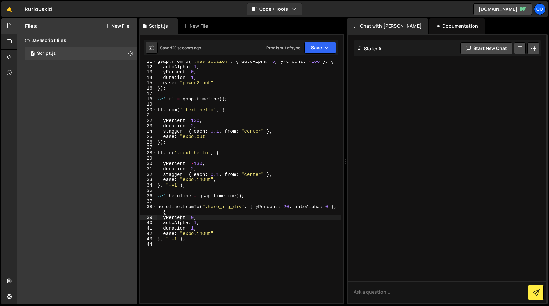
type textarea "duration: 1,"
click at [197, 228] on div "gsap . fromTo ( ".nav_section" , { autoAlpha : 0 , yPercent : - 100 } , { autoA…" at bounding box center [248, 185] width 184 height 253
drag, startPoint x: 197, startPoint y: 228, endPoint x: 163, endPoint y: 231, distance: 33.7
click at [163, 231] on div "gsap . fromTo ( ".nav_section" , { autoAlpha : 0 , yPercent : - 100 } , { autoA…" at bounding box center [248, 185] width 184 height 253
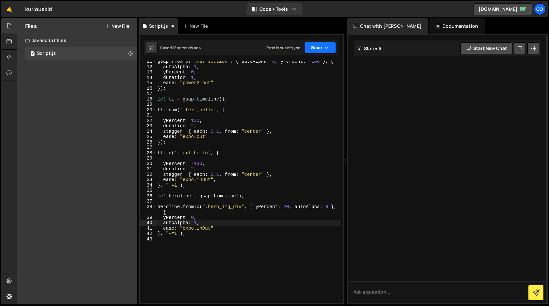
click at [318, 47] on button "Save" at bounding box center [320, 48] width 32 height 12
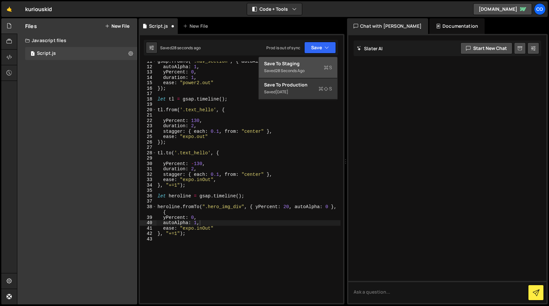
click at [303, 65] on div "Save to Staging S" at bounding box center [298, 63] width 68 height 7
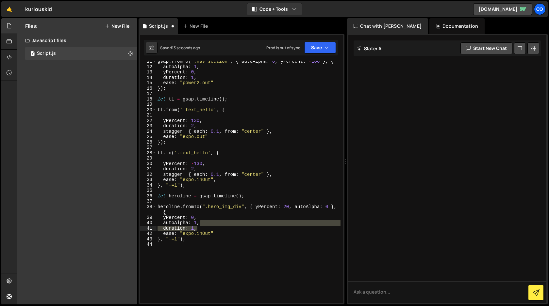
click at [194, 229] on div "gsap . fromTo ( ".nav_section" , { autoAlpha : 0 , yPercent : - 100 } , { autoA…" at bounding box center [248, 182] width 184 height 242
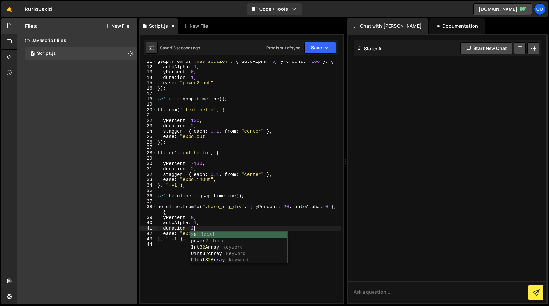
scroll to position [0, 2]
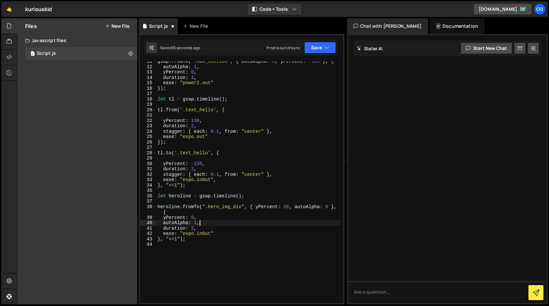
click at [248, 221] on div "gsap . fromTo ( ".nav_section" , { autoAlpha : 0 , yPercent : - 100 } , { autoA…" at bounding box center [248, 185] width 184 height 253
click at [318, 52] on button "Save" at bounding box center [320, 48] width 32 height 12
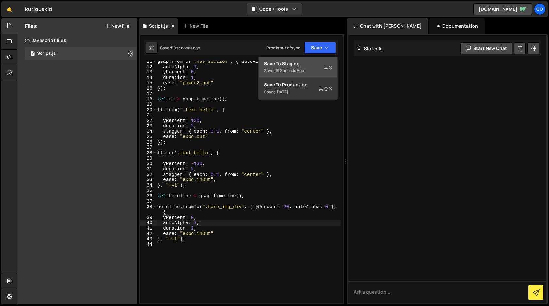
click at [310, 68] on div "Saved 19 seconds ago" at bounding box center [298, 71] width 68 height 8
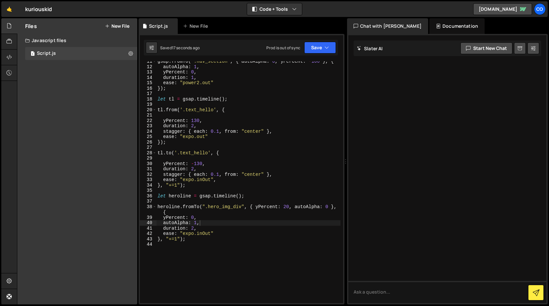
type textarea "}, "+=1");"
click at [176, 238] on div "gsap . fromTo ( ".nav_section" , { autoAlpha : 0 , yPercent : - 100 } , { autoA…" at bounding box center [248, 185] width 184 height 253
click at [181, 239] on div "gsap . fromTo ( ".nav_section" , { autoAlpha : 0 , yPercent : - 100 } , { autoA…" at bounding box center [248, 185] width 184 height 253
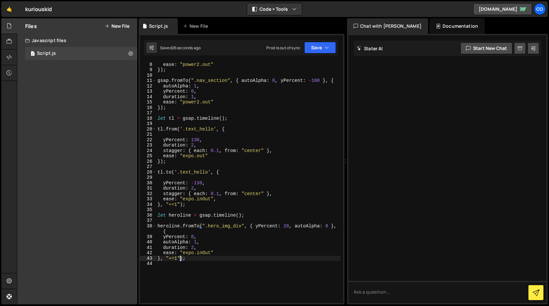
scroll to position [37, 0]
click at [189, 257] on div "duration : 1 , ease : "power2.out" }) ; gsap . fromTo ( ".nav_section" , { auto…" at bounding box center [248, 183] width 184 height 253
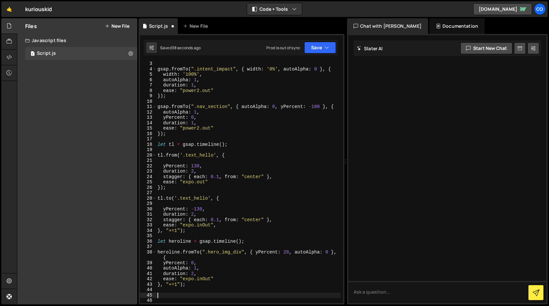
scroll to position [0, 0]
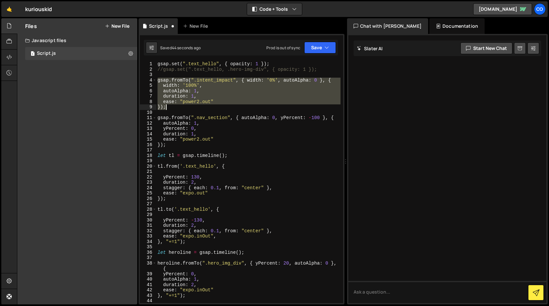
drag, startPoint x: 158, startPoint y: 81, endPoint x: 184, endPoint y: 108, distance: 38.1
click at [184, 108] on div "gsap . set ( ".text_hello" , { opacity : 1 }) ; //gsap.set(".text_hello, .hero-…" at bounding box center [248, 187] width 184 height 253
type textarea "ease: "power2.out" });"
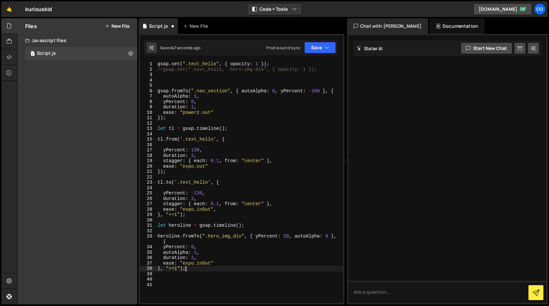
click at [193, 267] on div "gsap . set ( ".text_hello" , { opacity : 1 }) ; //gsap.set(".text_hello, .hero-…" at bounding box center [249, 187] width 187 height 253
type textarea "}, "+=1");"
paste textarea "});"
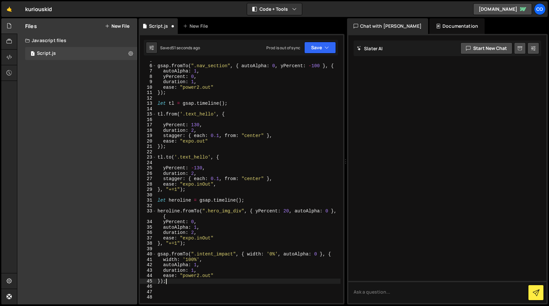
scroll to position [26, 0]
click at [169, 211] on div "gsap . fromTo ( ".nav_section" , { autoAlpha : 0 , yPercent : - 100 } , { autoA…" at bounding box center [248, 183] width 184 height 253
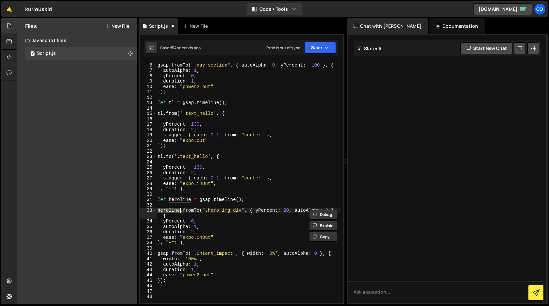
click at [160, 253] on div "gsap . fromTo ( ".nav_section" , { autoAlpha : 0 , yPercent : - 100 } , { autoA…" at bounding box center [248, 183] width 184 height 253
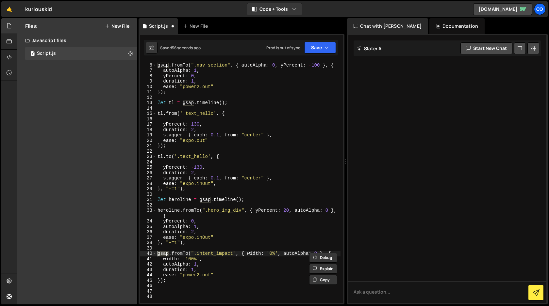
paste textarea "heroline"
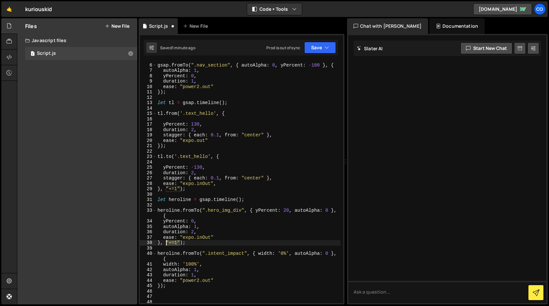
drag, startPoint x: 181, startPoint y: 241, endPoint x: 165, endPoint y: 243, distance: 16.1
click at [165, 243] on div "gsap . fromTo ( ".nav_section" , { autoAlpha : 0 , yPercent : - 100 } , { autoA…" at bounding box center [248, 183] width 184 height 253
click at [159, 285] on div "gsap . fromTo ( ".nav_section" , { autoAlpha : 0 , yPercent : - 100 } , { autoA…" at bounding box center [248, 183] width 184 height 253
paste textarea ""+=1""
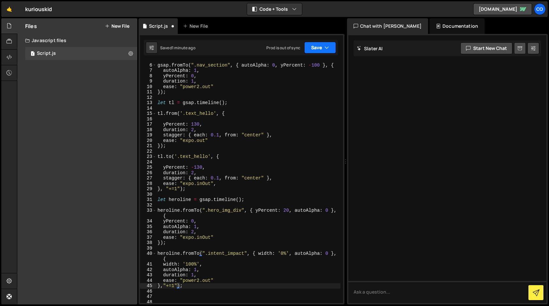
click at [324, 50] on icon "button" at bounding box center [326, 47] width 5 height 7
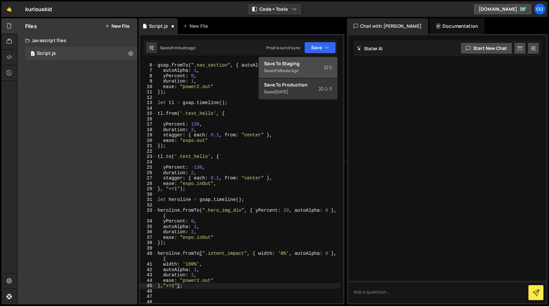
click at [313, 68] on div "Saved 1 minute ago" at bounding box center [298, 71] width 68 height 8
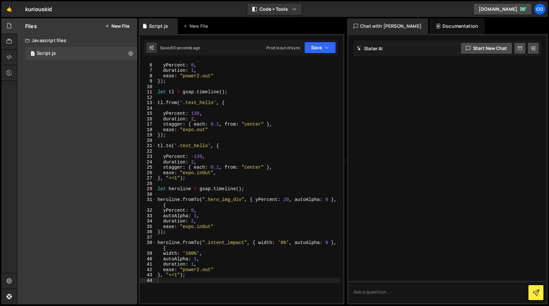
click at [176, 277] on div "autoAlpha : 1 , yPercent : 0 , duration : 1 , ease : "power2.out" }) ; let tl =…" at bounding box center [248, 183] width 184 height 253
click at [303, 254] on div "autoAlpha : 1 , yPercent : 0 , duration : 1 , ease : "power2.out" }) ; let tl =…" at bounding box center [248, 183] width 184 height 253
click at [185, 276] on div "autoAlpha : 1 , yPercent : 0 , duration : 1 , ease : "power2.out" }) ; let tl =…" at bounding box center [248, 183] width 184 height 253
drag, startPoint x: 185, startPoint y: 275, endPoint x: 161, endPoint y: 275, distance: 23.8
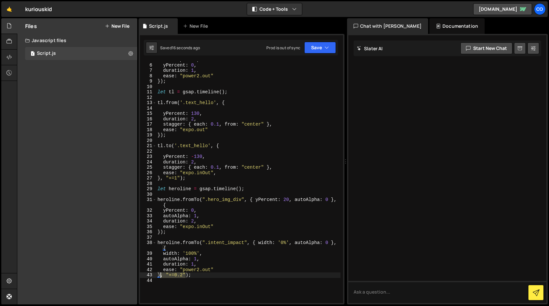
click at [161, 275] on div "autoAlpha : 1 , yPercent : 0 , duration : 1 , ease : "power2.out" }) ; let tl =…" at bounding box center [248, 183] width 184 height 253
click at [183, 277] on div "autoAlpha : 1 , yPercent : 0 , duration : 1 , ease : "power2.out" }) ; let tl =…" at bounding box center [248, 183] width 184 height 253
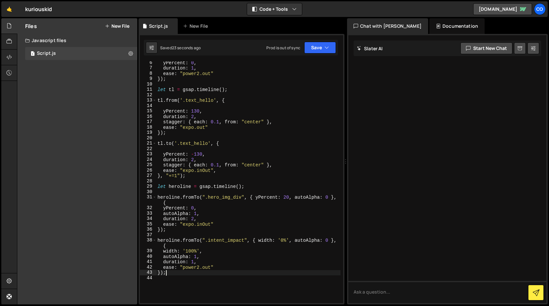
scroll to position [30, 0]
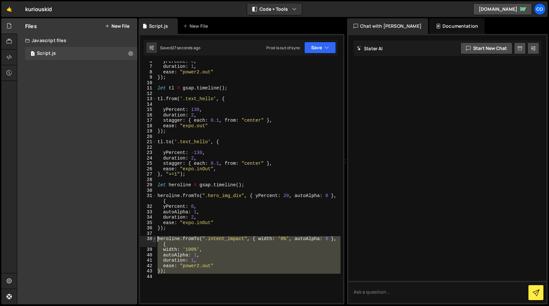
drag, startPoint x: 170, startPoint y: 275, endPoint x: 153, endPoint y: 240, distance: 38.7
click at [153, 240] on div "}); 6 7 8 9 10 11 12 13 14 15 16 17 18 19 20 21 22 23 24 25 26 27 28 29 30 31 3…" at bounding box center [241, 182] width 203 height 242
type textarea "heroline.fromTo(".intent_impact", { width: '0%', autoAlpha: 0 }, { width: '100%…"
click at [183, 276] on div "yPercent : 0 , duration : 1 , ease : "power2.out" }) ; let tl = gsap . timeline…" at bounding box center [248, 182] width 184 height 242
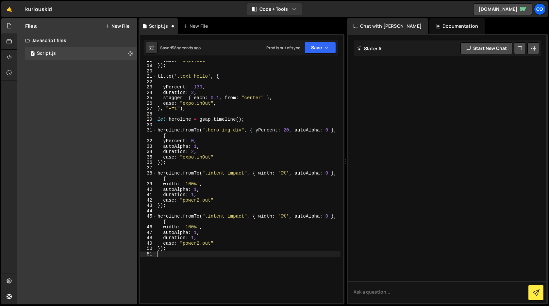
scroll to position [95, 0]
paste textarea "blank_div"
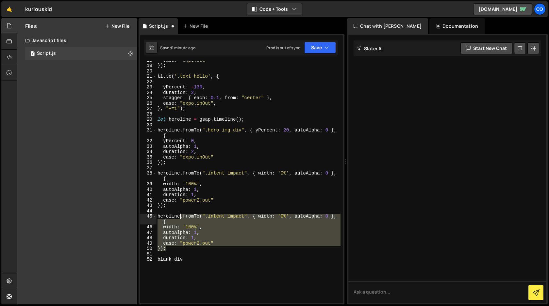
drag, startPoint x: 166, startPoint y: 248, endPoint x: 181, endPoint y: 217, distance: 34.5
click at [181, 217] on div "ease : "expo.out" }) ; tl . to ( '.text_hello' , { yPercent : - 130 , duration …" at bounding box center [248, 183] width 184 height 253
click at [169, 249] on div "ease : "expo.out" }) ; tl . to ( '.text_hello' , { yPercent : - 130 , duration …" at bounding box center [248, 182] width 184 height 242
drag, startPoint x: 168, startPoint y: 249, endPoint x: 153, endPoint y: 217, distance: 35.4
click at [153, 217] on div "}); 18 19 20 21 22 23 24 25 26 27 28 29 30 31 32 33 34 35 36 37 38 39 40 41 42 …" at bounding box center [241, 182] width 203 height 242
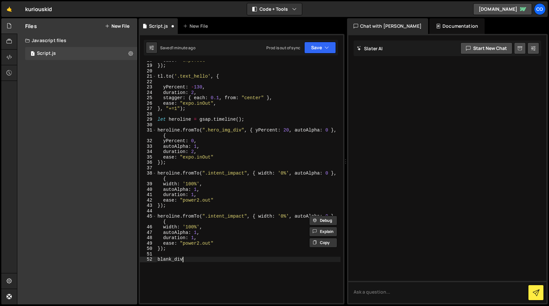
click at [197, 261] on div "ease : "expo.out" }) ; tl . to ( '.text_hello' , { yPercent : - 130 , duration …" at bounding box center [248, 183] width 184 height 253
type textarea "blank_div"
paste textarea "});"
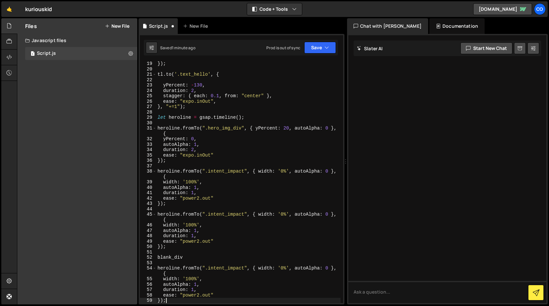
scroll to position [97, 0]
drag, startPoint x: 183, startPoint y: 258, endPoint x: 154, endPoint y: 259, distance: 28.8
click at [154, 259] on div "}); 19 20 21 22 23 24 25 26 27 28 29 30 31 32 33 34 35 36 37 38 39 40 41 42 43 …" at bounding box center [241, 182] width 203 height 242
type textarea "blank_div"
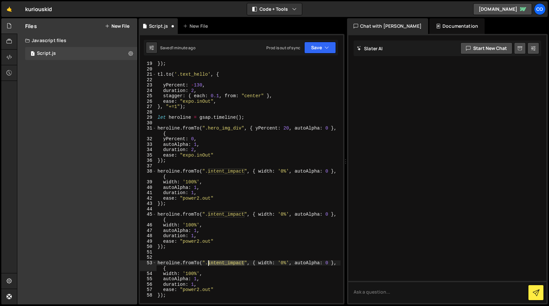
drag, startPoint x: 245, startPoint y: 264, endPoint x: 209, endPoint y: 264, distance: 35.3
click at [209, 264] on div "}) ; tl . to ( '.text_hello' , { yPercent : - 130 , duration : 2 , stagger : { …" at bounding box center [248, 187] width 184 height 253
paste textarea "blank_div"
type textarea "heroline.fromTo(".blank_div", { width: '0%', autoAlpha: 0 }, {"
click at [168, 258] on div "}) ; tl . to ( '.text_hello' , { yPercent : - 130 , duration : 2 , stagger : { …" at bounding box center [248, 187] width 184 height 253
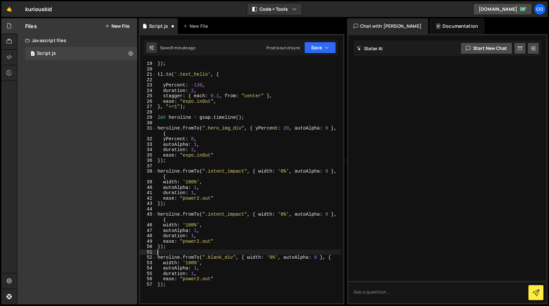
click at [316, 257] on div "}) ; tl . to ( '.text_hello' , { yPercent : - 130 , duration : 2 , stagger : { …" at bounding box center [248, 187] width 184 height 253
drag, startPoint x: 320, startPoint y: 257, endPoint x: 285, endPoint y: 260, distance: 35.4
click at [285, 260] on div "}) ; tl . to ( '.text_hello' , { yPercent : - 130 , duration : 2 , stagger : { …" at bounding box center [248, 187] width 184 height 253
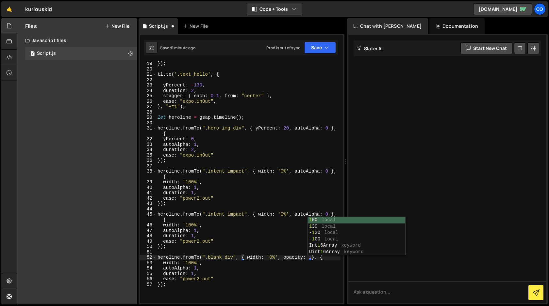
scroll to position [0, 10]
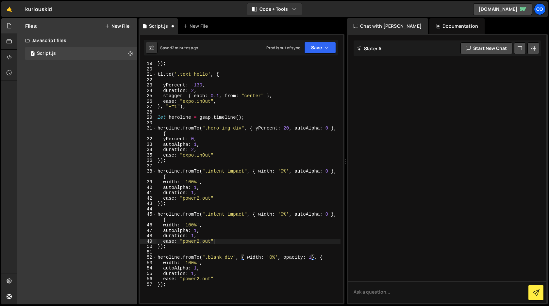
click at [246, 243] on div "}) ; tl . to ( '.text_hello' , { yPercent : - 130 , duration : 2 , stagger : { …" at bounding box center [248, 187] width 184 height 253
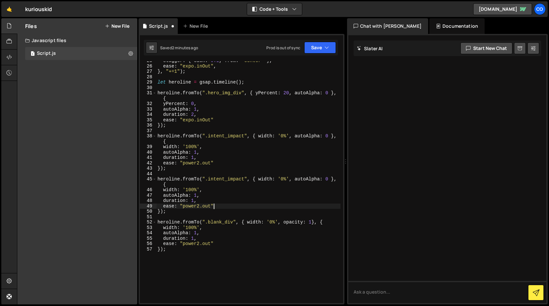
scroll to position [132, 0]
click at [163, 229] on div "stagger : { each : 0.1 , from : "center" } , ease : "expo.inOut" , } , "+=1" ) …" at bounding box center [248, 184] width 184 height 253
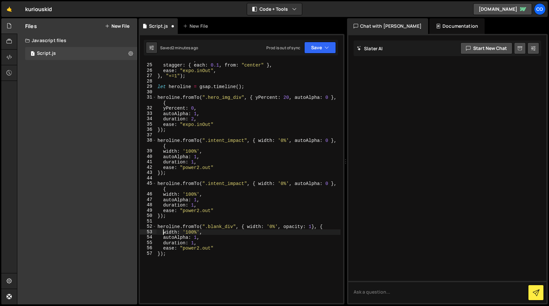
scroll to position [127, 0]
drag, startPoint x: 312, startPoint y: 228, endPoint x: 284, endPoint y: 226, distance: 27.8
click at [284, 226] on div "duration : 2 , stagger : { each : 0.1 , from : "center" } , ease : "expo.inOut"…" at bounding box center [248, 184] width 184 height 253
click at [329, 186] on div "duration : 2 , stagger : { each : 0.1 , from : "center" } , ease : "expo.inOut"…" at bounding box center [248, 184] width 184 height 253
drag, startPoint x: 329, startPoint y: 186, endPoint x: 296, endPoint y: 185, distance: 33.7
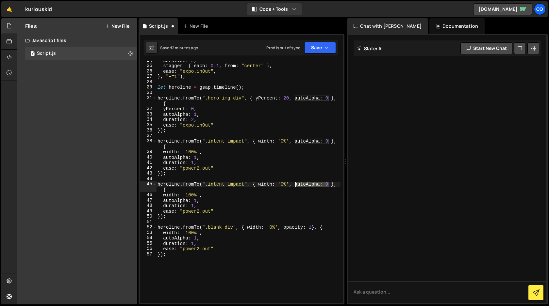
click at [296, 185] on div "duration : 2 , stagger : { each : 0.1 , from : "center" } , ease : "expo.inOut"…" at bounding box center [248, 184] width 184 height 253
paste textarea "opacity: 1"
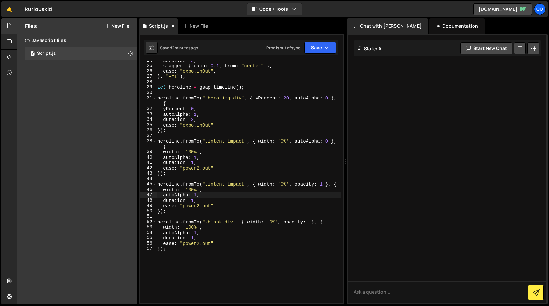
click at [197, 196] on div "duration : 2 , stagger : { each : 0.1 , from : "center" } , ease : "expo.inOut"…" at bounding box center [248, 184] width 184 height 253
drag, startPoint x: 197, startPoint y: 196, endPoint x: 164, endPoint y: 195, distance: 33.0
click at [164, 195] on div "duration : 2 , stagger : { each : 0.1 , from : "center" } , ease : "expo.inOut"…" at bounding box center [248, 184] width 184 height 253
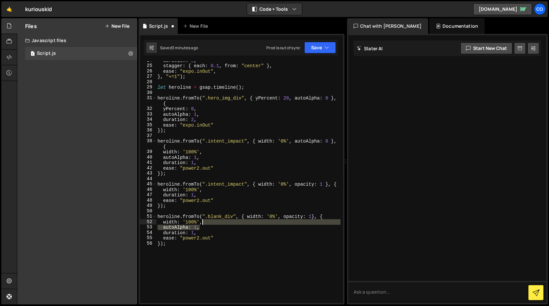
drag, startPoint x: 203, startPoint y: 228, endPoint x: 202, endPoint y: 222, distance: 5.9
click at [202, 222] on div "duration : 2 , stagger : { each : 0.1 , from : "center" } , ease : "expo.inOut"…" at bounding box center [248, 184] width 184 height 253
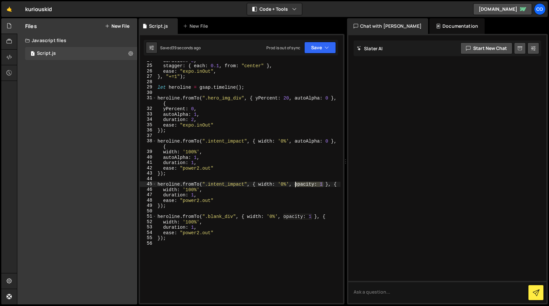
drag, startPoint x: 323, startPoint y: 184, endPoint x: 296, endPoint y: 183, distance: 27.4
click at [296, 183] on div "duration : 2 , stagger : { each : 0.1 , from : "center" } , ease : "expo.inOut"…" at bounding box center [248, 184] width 184 height 253
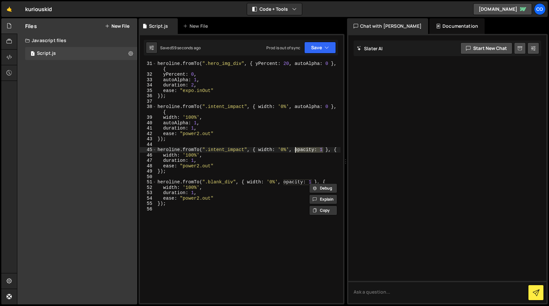
scroll to position [163, 0]
click at [163, 155] on div "heroline . fromTo ( ".hero_img_div" , { yPercent : 20 , autoAlpha : 0 } , { yPe…" at bounding box center [248, 189] width 184 height 258
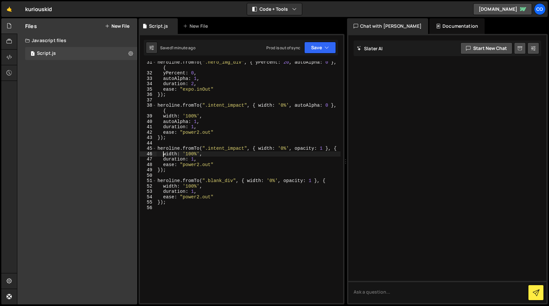
paste textarea "opacity: 1"
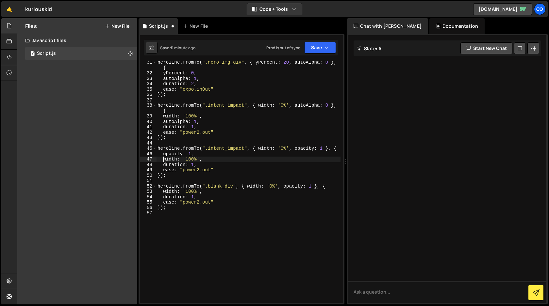
click at [163, 191] on div "heroline . fromTo ( ".hero_img_div" , { yPercent : 20 , autoAlpha : 0 } , { yPe…" at bounding box center [248, 189] width 184 height 258
paste textarea "opacity: 1"
click at [315, 47] on button "Save" at bounding box center [320, 48] width 32 height 12
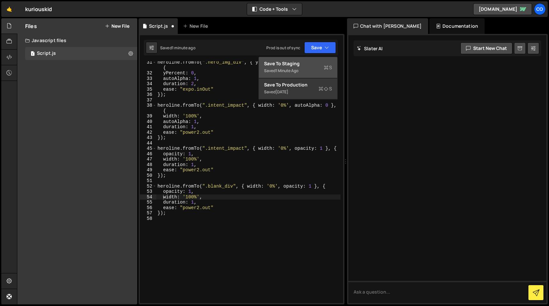
click at [308, 63] on div "Save to Staging S" at bounding box center [298, 63] width 68 height 7
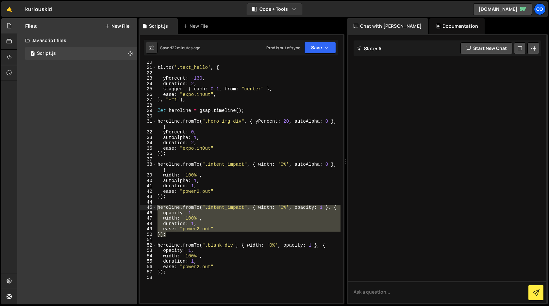
drag, startPoint x: 171, startPoint y: 234, endPoint x: 149, endPoint y: 209, distance: 33.1
click at [149, 209] on div "}); 20 21 22 23 24 25 26 27 28 29 30 31 32 33 34 35 36 37 38 39 40 41 42 43 44 …" at bounding box center [241, 182] width 203 height 242
type textarea "heroline.fromTo(".intent_impact", { width: '0%', opacity: 1 }, { opacity: 1,"
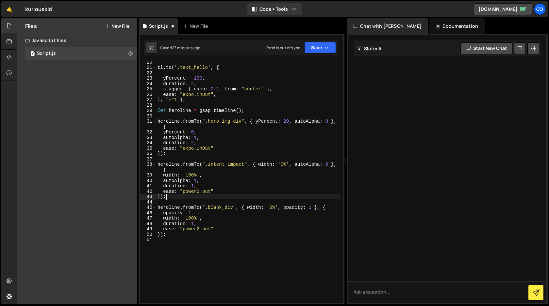
click at [191, 219] on div "tl . to ( '.text_hello' , { yPercent : - 130 , duration : 2 , stagger : { each …" at bounding box center [248, 185] width 184 height 253
type textarea "width: '6%',"
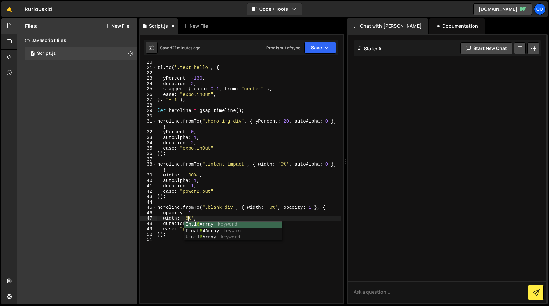
scroll to position [0, 2]
click at [183, 273] on div "tl . to ( '.text_hello' , { yPercent : - 130 , duration : 2 , stagger : { each …" at bounding box center [248, 185] width 184 height 253
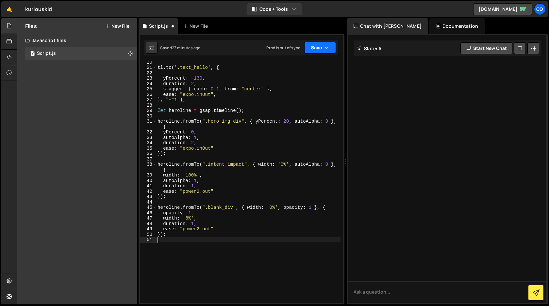
click at [317, 49] on button "Save" at bounding box center [320, 48] width 32 height 12
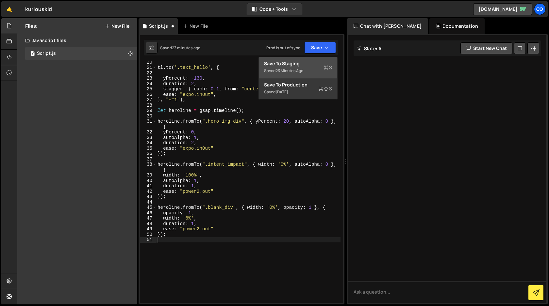
click at [308, 70] on div "Saved 23 minutes ago" at bounding box center [298, 71] width 68 height 8
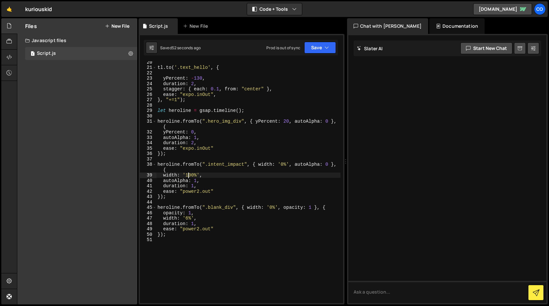
click at [189, 174] on div "tl . to ( '.text_hello' , { yPercent : - 130 , duration : 2 , stagger : { each …" at bounding box center [248, 185] width 184 height 253
click at [207, 186] on div "tl . to ( '.text_hello' , { yPercent : - 130 , duration : 2 , stagger : { each …" at bounding box center [248, 185] width 184 height 253
click at [329, 164] on div "tl . to ( '.text_hello' , { yPercent : - 130 , duration : 2 , stagger : { each …" at bounding box center [248, 185] width 184 height 253
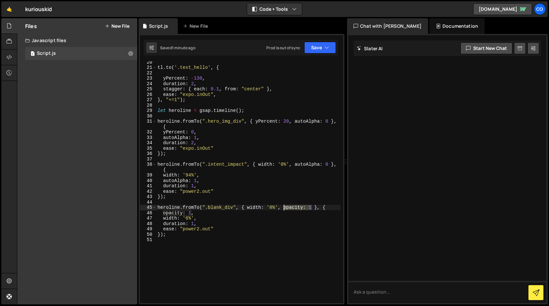
drag, startPoint x: 313, startPoint y: 208, endPoint x: 283, endPoint y: 209, distance: 29.4
click at [283, 209] on div "tl . to ( '.text_hello' , { yPercent : - 130 , duration : 2 , stagger : { each …" at bounding box center [248, 185] width 184 height 253
click at [330, 166] on div "tl . to ( '.text_hello' , { yPercent : - 130 , duration : 2 , stagger : { each …" at bounding box center [248, 185] width 184 height 253
drag, startPoint x: 330, startPoint y: 166, endPoint x: 296, endPoint y: 165, distance: 33.7
click at [296, 165] on div "tl . to ( '.text_hello' , { yPercent : - 130 , duration : 2 , stagger : { each …" at bounding box center [248, 185] width 184 height 253
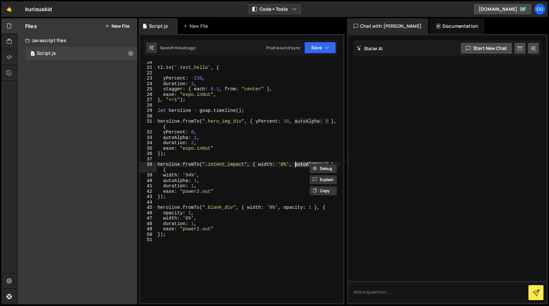
paste textarea "opacity: 1"
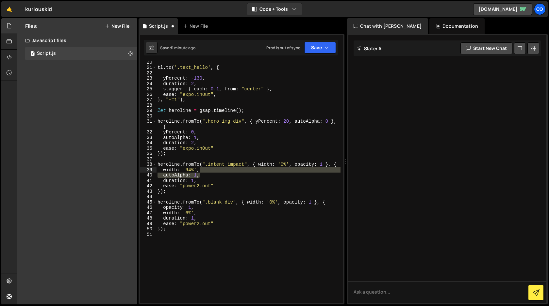
drag, startPoint x: 200, startPoint y: 176, endPoint x: 200, endPoint y: 170, distance: 5.9
click at [200, 170] on div "tl . to ( '.text_hello' , { yPercent : - 130 , duration : 2 , stagger : { each …" at bounding box center [248, 185] width 184 height 253
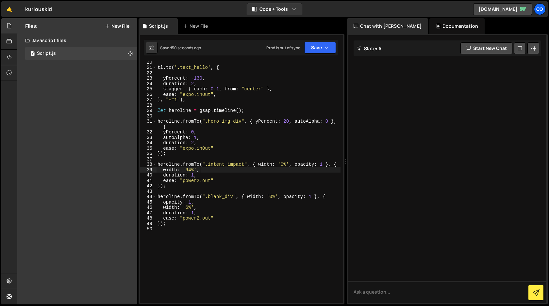
click at [285, 164] on div "tl . to ( '.text_hello' , { yPercent : - 130 , duration : 2 , stagger : { each …" at bounding box center [248, 185] width 184 height 253
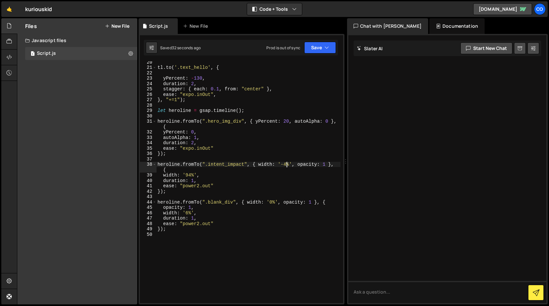
click at [283, 164] on div "tl . to ( '.text_hello' , { yPercent : - 130 , duration : 2 , stagger : { each …" at bounding box center [248, 185] width 184 height 253
click at [279, 166] on div "tl . to ( '.text_hello' , { yPercent : - 130 , duration : 2 , stagger : { each …" at bounding box center [248, 185] width 184 height 253
click at [288, 165] on div "tl . to ( '.text_hello' , { yPercent : - 130 , duration : 2 , stagger : { each …" at bounding box center [248, 185] width 184 height 253
click at [286, 164] on div "tl . to ( '.text_hello' , { yPercent : - 130 , duration : 2 , stagger : { each …" at bounding box center [248, 185] width 184 height 253
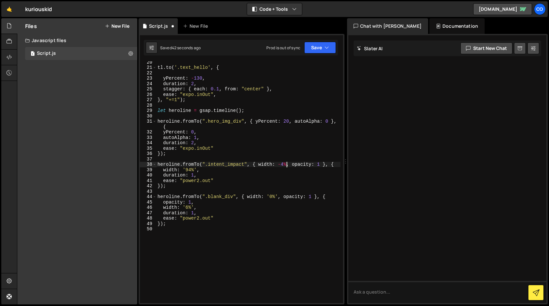
click at [197, 170] on div "tl . to ( '.text_hello' , { yPercent : - 130 , duration : 2 , stagger : { each …" at bounding box center [248, 185] width 184 height 253
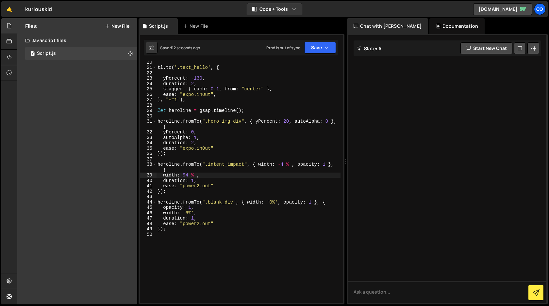
scroll to position [0, 0]
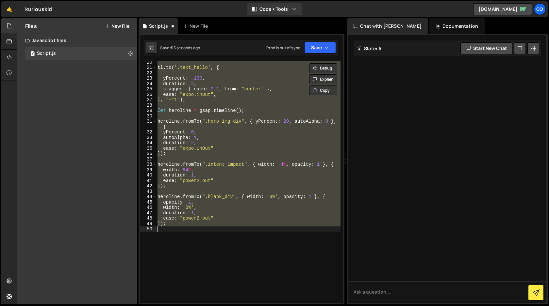
click at [213, 181] on div "tl . to ( '.text_hello' , { yPercent : - 130 , duration : 2 , stagger : { each …" at bounding box center [248, 182] width 184 height 242
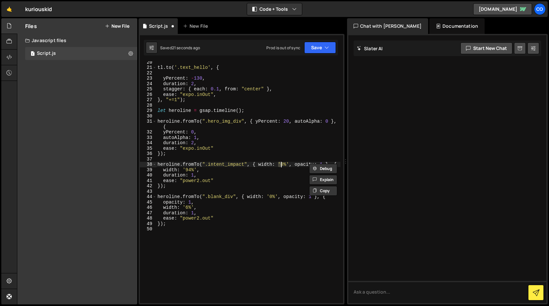
click at [241, 182] on div "tl . to ( '.text_hello' , { yPercent : - 130 , duration : 2 , stagger : { each …" at bounding box center [248, 185] width 184 height 253
click at [303, 166] on div "tl . to ( '.text_hello' , { yPercent : - 130 , duration : 2 , stagger : { each …" at bounding box center [248, 185] width 184 height 253
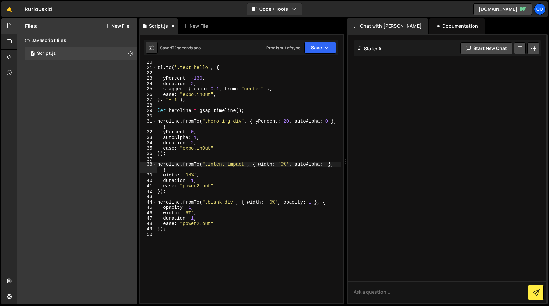
scroll to position [0, 12]
click at [212, 176] on div "tl . to ( '.text_hello' , { yPercent : - 130 , duration : 2 , stagger : { each …" at bounding box center [248, 185] width 184 height 253
type textarea "width: '94%',"
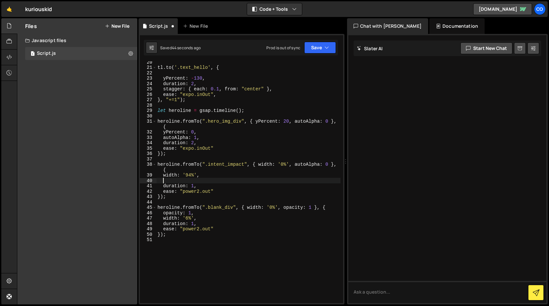
paste textarea "autoAlpha: 0"
click at [195, 182] on div "tl . to ( '.text_hello' , { yPercent : - 130 , duration : 2 , stagger : { each …" at bounding box center [248, 185] width 184 height 253
click at [190, 236] on div "tl . to ( '.text_hello' , { yPercent : - 130 , duration : 2 , stagger : { each …" at bounding box center [248, 185] width 184 height 253
type textarea "});"
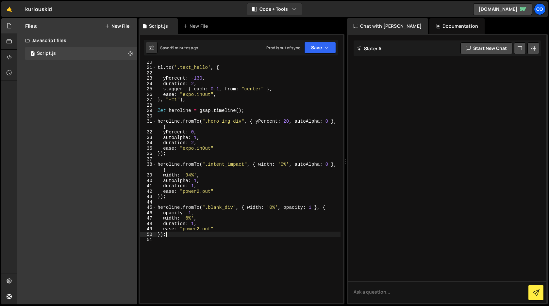
scroll to position [0, 0]
paste textarea "h1_div"
click at [172, 235] on div "tl . to ( '.text_hello' , { yPercent : - 130 , duration : 2 , stagger : { each …" at bounding box center [248, 185] width 184 height 253
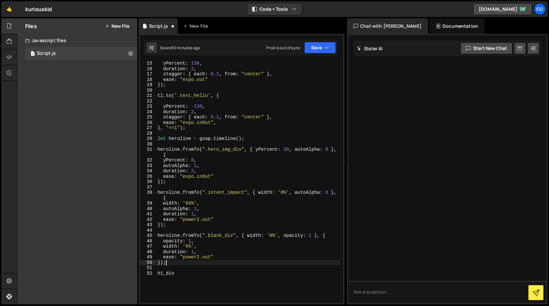
scroll to position [79, 0]
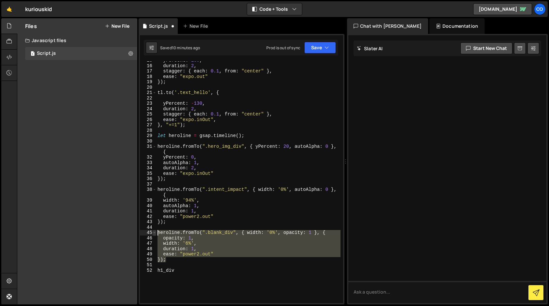
drag, startPoint x: 168, startPoint y: 260, endPoint x: 154, endPoint y: 233, distance: 31.1
click at [154, 233] on div "}); 15 16 17 18 19 20 21 22 23 24 25 26 27 28 29 30 31 32 33 34 35 36 37 38 39 …" at bounding box center [241, 182] width 203 height 242
click at [183, 262] on div "yPercent : 130 , duration : 2 , stagger : { each : 0.1 , from : "center" } , ea…" at bounding box center [248, 182] width 184 height 242
type textarea "});"
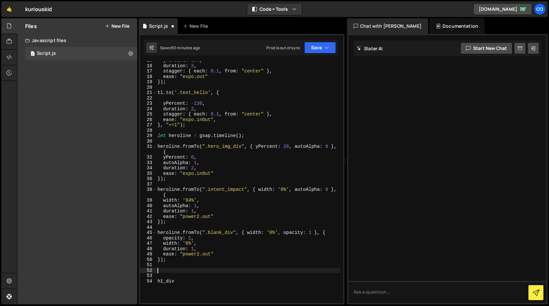
paste textarea "});"
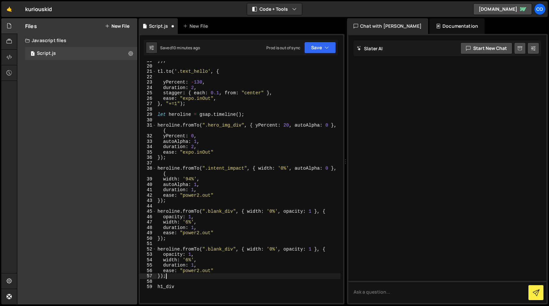
scroll to position [104, 0]
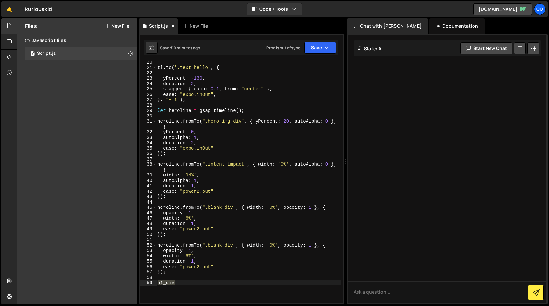
drag, startPoint x: 178, startPoint y: 283, endPoint x: 157, endPoint y: 285, distance: 21.6
click at [157, 285] on div "tl . to ( '.text_hello' , { yPercent : - 130 , duration : 2 , stagger : { each …" at bounding box center [248, 185] width 184 height 253
type textarea "h1_div"
drag, startPoint x: 233, startPoint y: 246, endPoint x: 209, endPoint y: 246, distance: 24.2
click at [209, 246] on div "tl . to ( '.text_hello' , { yPercent : - 130 , duration : 2 , stagger : { each …" at bounding box center [248, 185] width 184 height 253
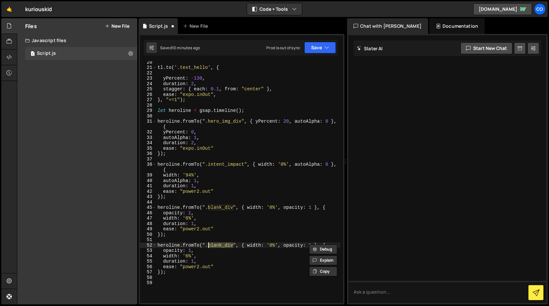
paste textarea "h1"
drag, startPoint x: 275, startPoint y: 247, endPoint x: 239, endPoint y: 247, distance: 35.6
click at [239, 247] on div "tl . to ( '.text_hello' , { yPercent : - 130 , duration : 2 , stagger : { each …" at bounding box center [248, 185] width 184 height 253
click at [266, 247] on div "tl . to ( '.text_hello' , { yPercent : - 130 , duration : 2 , stagger : { each …" at bounding box center [248, 185] width 184 height 253
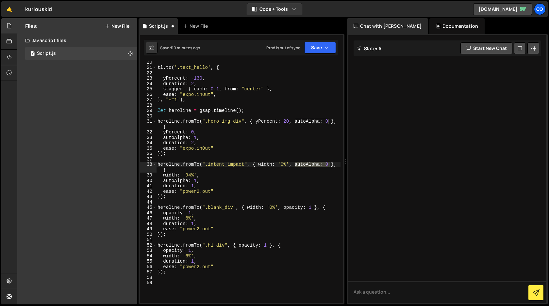
drag, startPoint x: 294, startPoint y: 166, endPoint x: 328, endPoint y: 166, distance: 33.6
click at [328, 166] on div "tl . to ( '.text_hello' , { yPercent : - 130 , duration : 2 , stagger : { each …" at bounding box center [248, 185] width 184 height 253
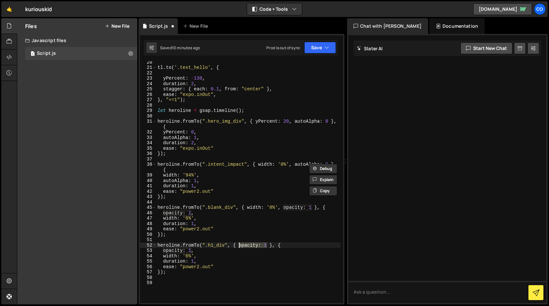
drag, startPoint x: 267, startPoint y: 246, endPoint x: 237, endPoint y: 246, distance: 29.7
click at [237, 246] on div "tl . to ( '.text_hello' , { yPercent : - 130 , duration : 2 , stagger : { each …" at bounding box center [248, 185] width 184 height 253
paste textarea "autoAlpha: 0"
drag, startPoint x: 191, startPoint y: 252, endPoint x: 164, endPoint y: 251, distance: 27.4
click at [164, 251] on div "tl . to ( '.text_hello' , { yPercent : - 130 , duration : 2 , stagger : { each …" at bounding box center [248, 185] width 184 height 253
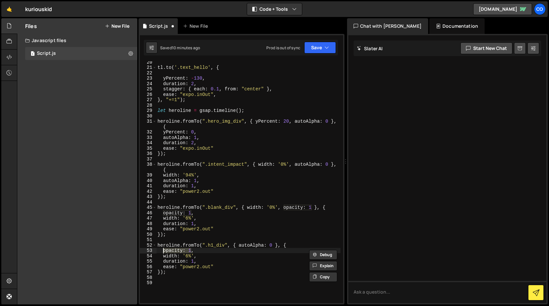
paste textarea "autoAlpha: 0"
drag, startPoint x: 163, startPoint y: 257, endPoint x: 200, endPoint y: 258, distance: 36.3
click at [200, 258] on div "tl . to ( '.text_hello' , { yPercent : - 130 , duration : 2 , stagger : { each …" at bounding box center [248, 185] width 184 height 253
type textarea "width: '6%',"
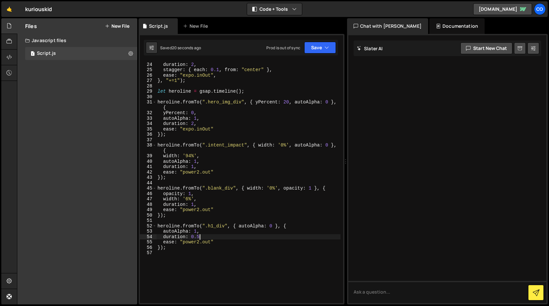
scroll to position [125, 0]
click at [157, 223] on div "duration : 2 , stagger : { each : 0.1 , from : "center" } , ease : "expo.inOut"…" at bounding box center [248, 186] width 184 height 253
click at [208, 236] on div "duration : 2 , stagger : { each : 0.1 , from : "center" } , ease : "expo.inOut"…" at bounding box center [248, 186] width 184 height 253
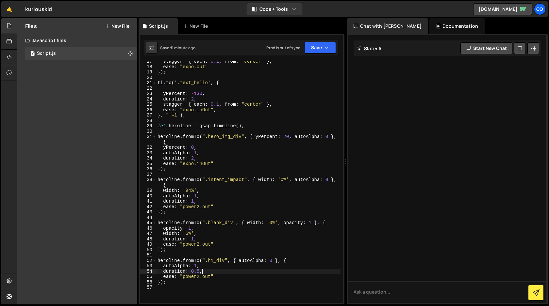
scroll to position [89, 0]
drag, startPoint x: 180, startPoint y: 114, endPoint x: 165, endPoint y: 115, distance: 15.0
click at [165, 115] on div "stagger : { each : 0.1 , from : "center" } , ease : "expo.out" }) ; tl . to ( '…" at bounding box center [248, 184] width 184 height 253
type textarea "});"
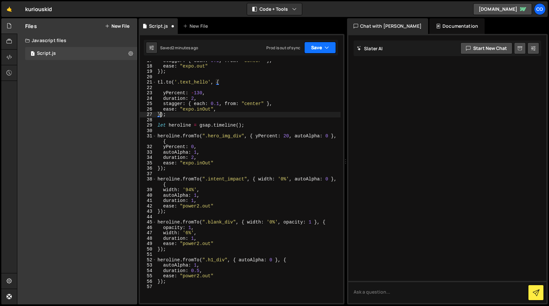
click at [322, 51] on button "Save" at bounding box center [320, 48] width 32 height 12
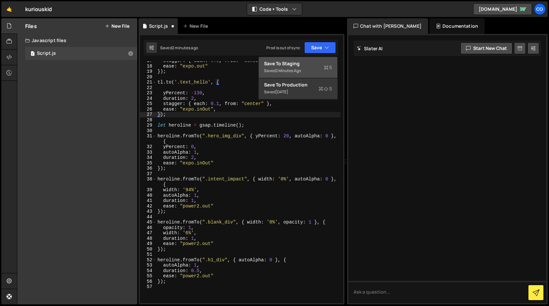
click at [308, 64] on div "Save to Staging S" at bounding box center [298, 63] width 68 height 7
